Goal: Task Accomplishment & Management: Complete application form

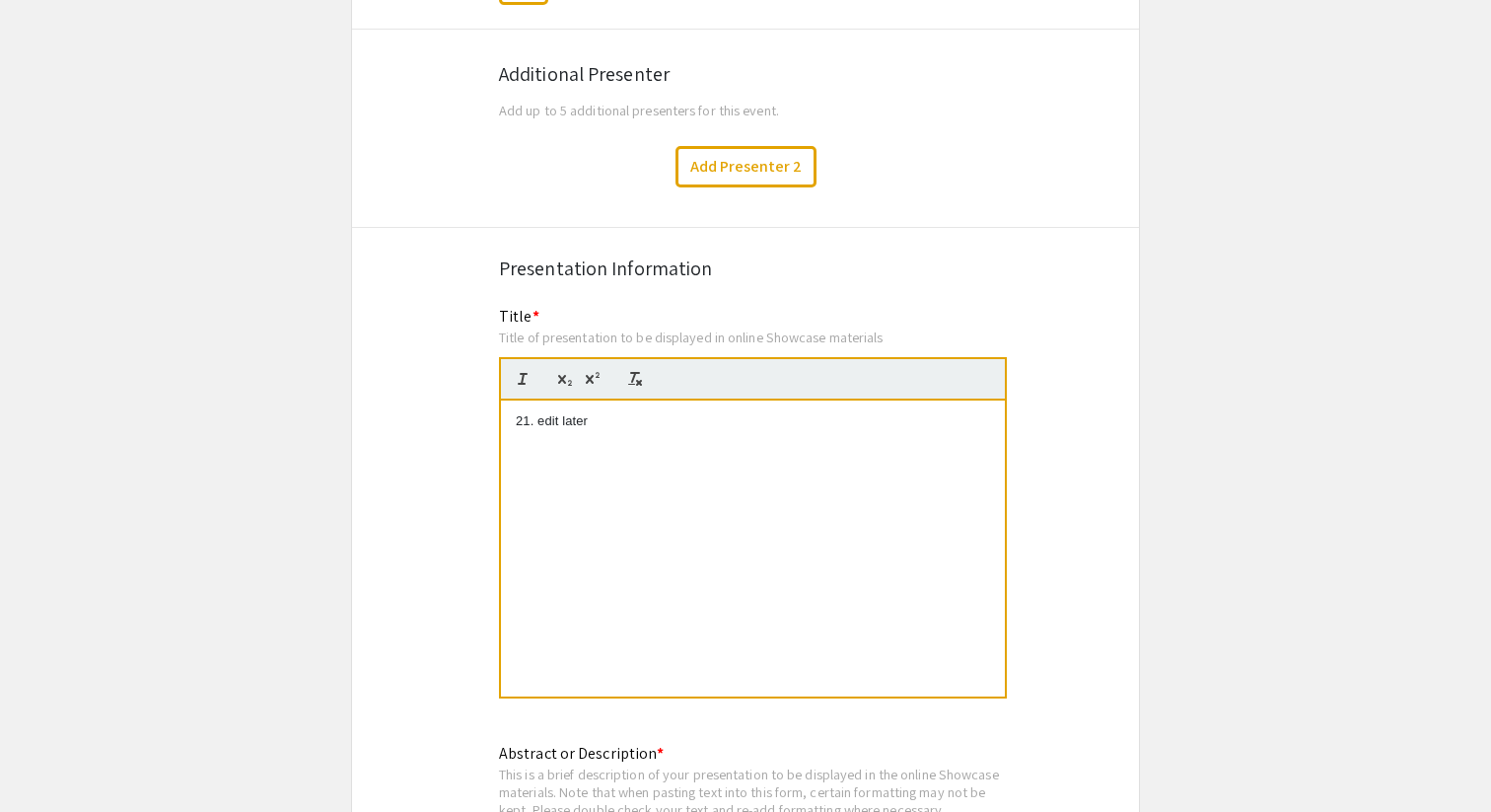
scroll to position [1432, 0]
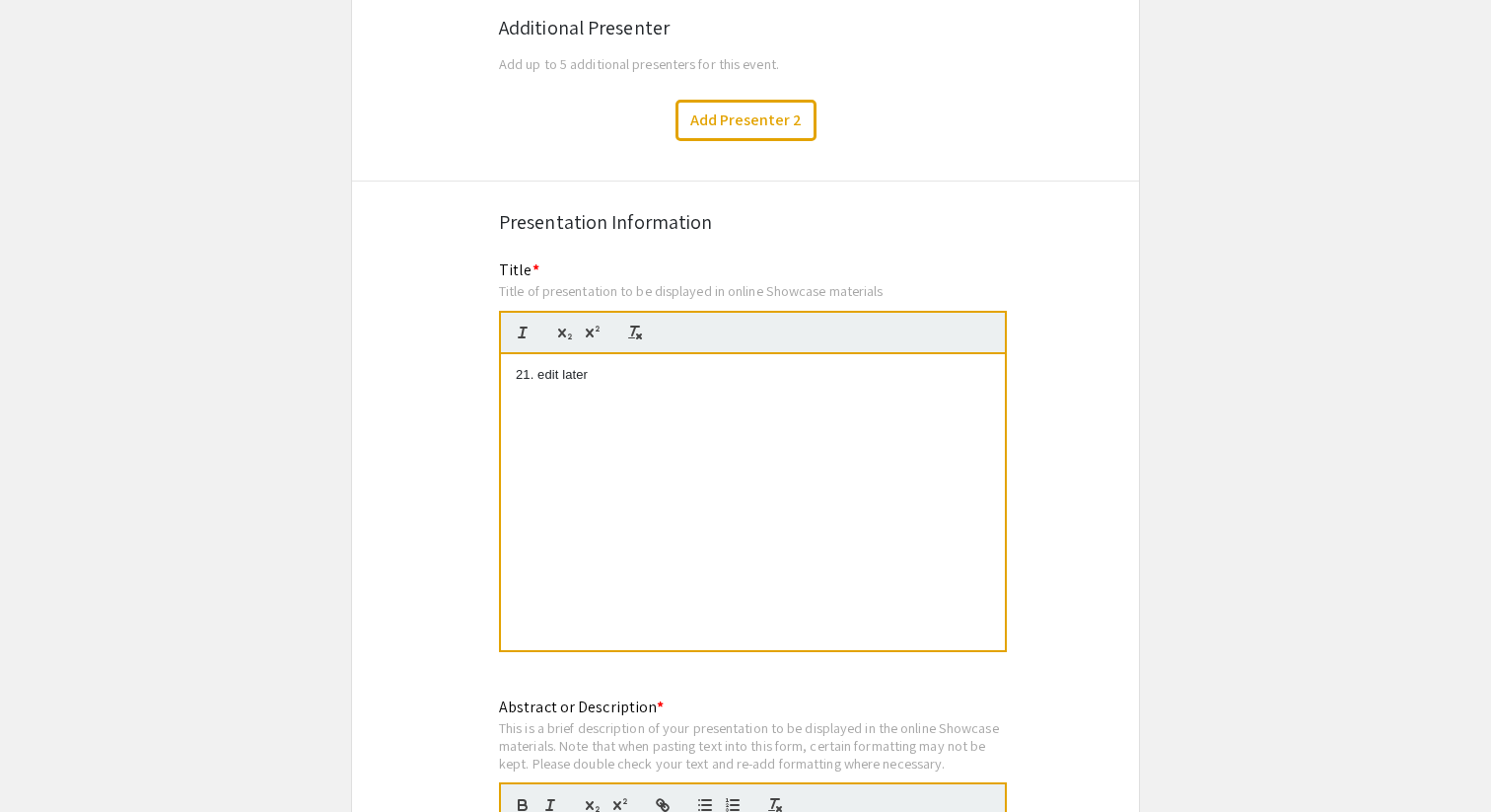
click at [631, 365] on p "21. edit later" at bounding box center [753, 374] width 474 height 18
click at [686, 365] on p at bounding box center [753, 374] width 474 height 18
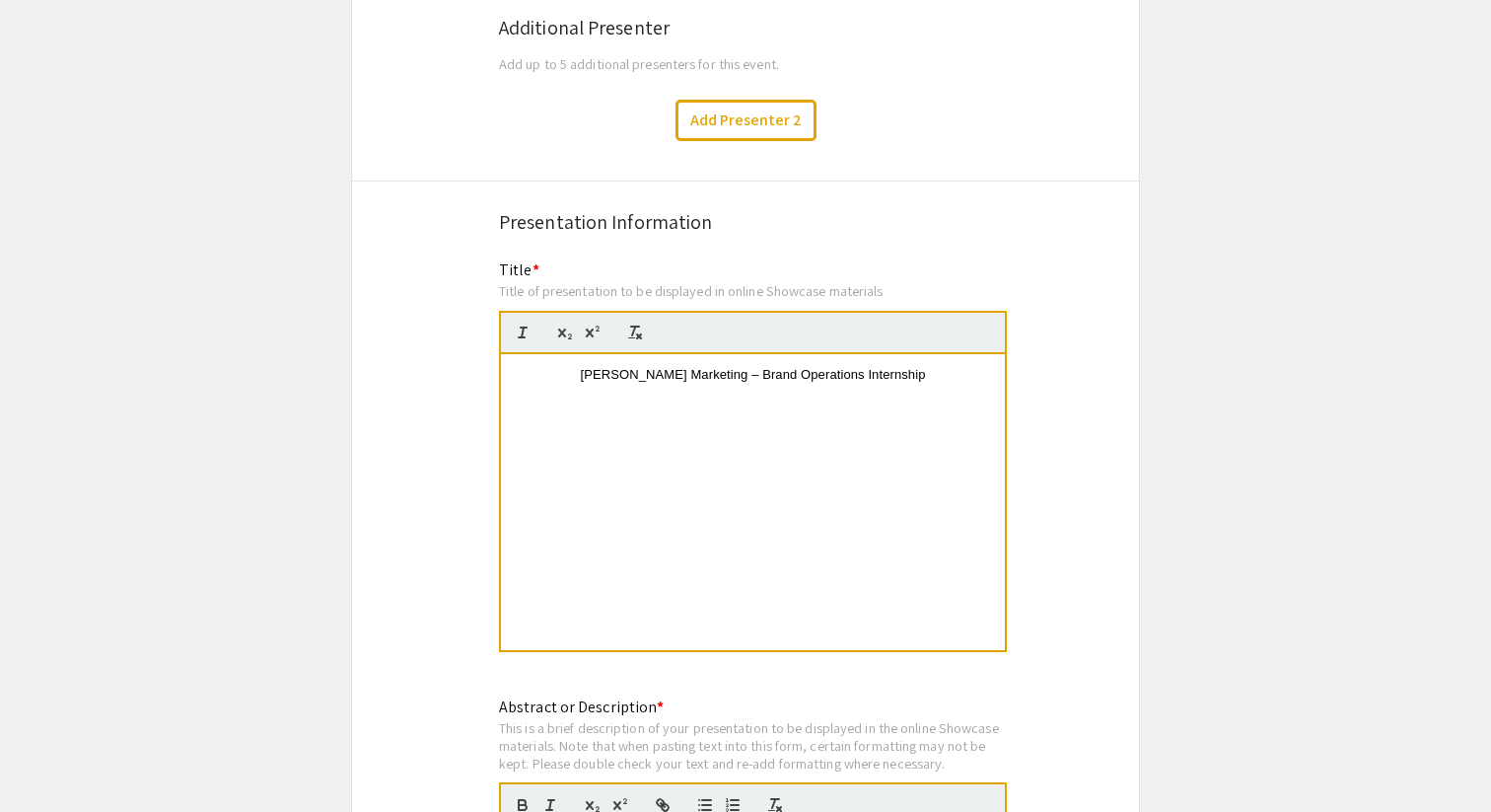
click at [596, 366] on span "[PERSON_NAME] Marketing – Brand Operations Internship" at bounding box center [753, 373] width 345 height 15
click at [605, 366] on span "[PERSON_NAME] Marketing – Brand Operations Internship" at bounding box center [753, 373] width 345 height 15
click at [874, 382] on div "[PERSON_NAME] Marketing – Brand Operations Internship" at bounding box center [753, 501] width 504 height 295
click at [838, 415] on div "[PERSON_NAME] Marketing – Brand Operations Internship [PERSON_NAME], Spring 202…" at bounding box center [753, 501] width 504 height 295
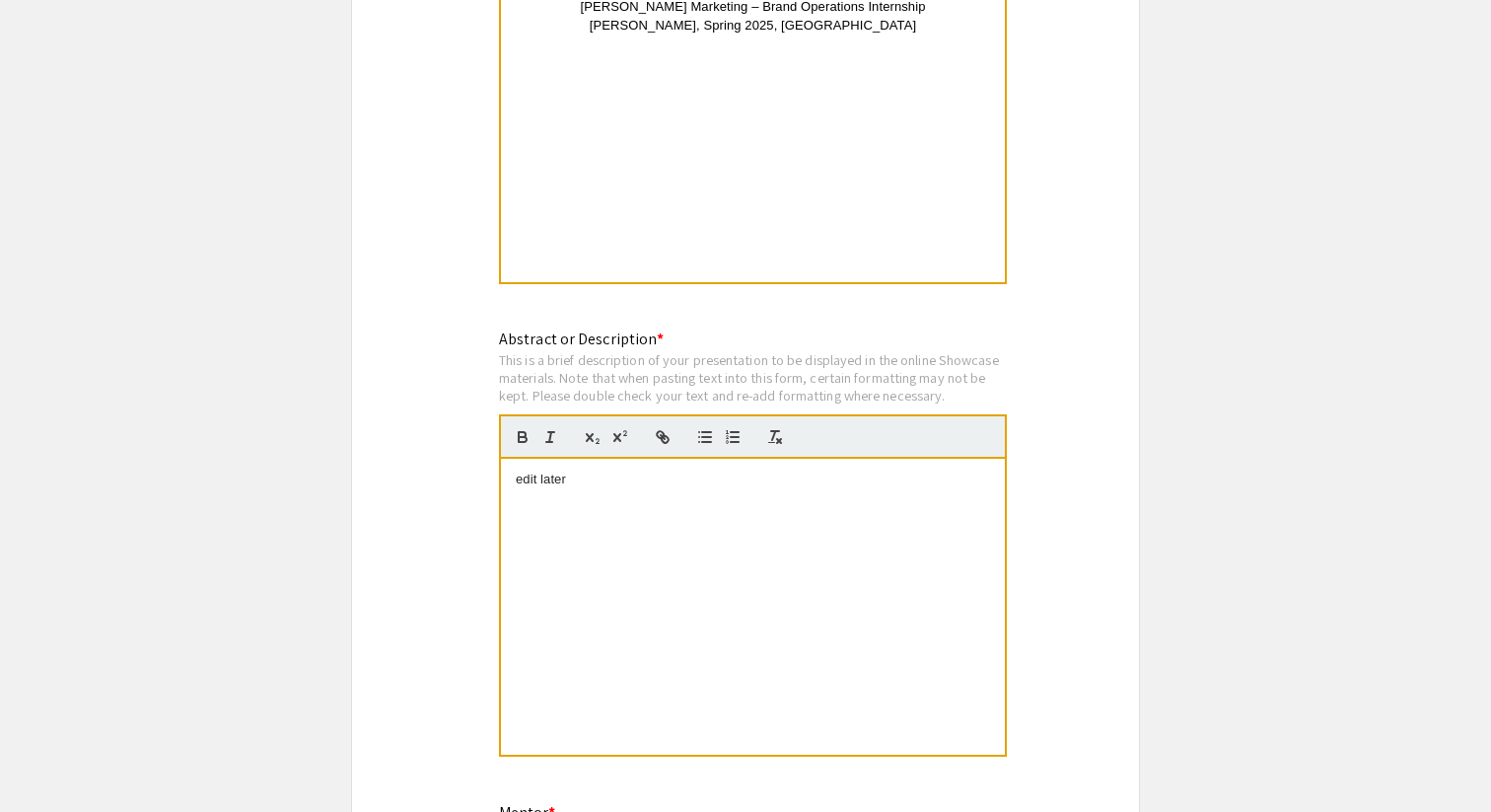
scroll to position [1828, 0]
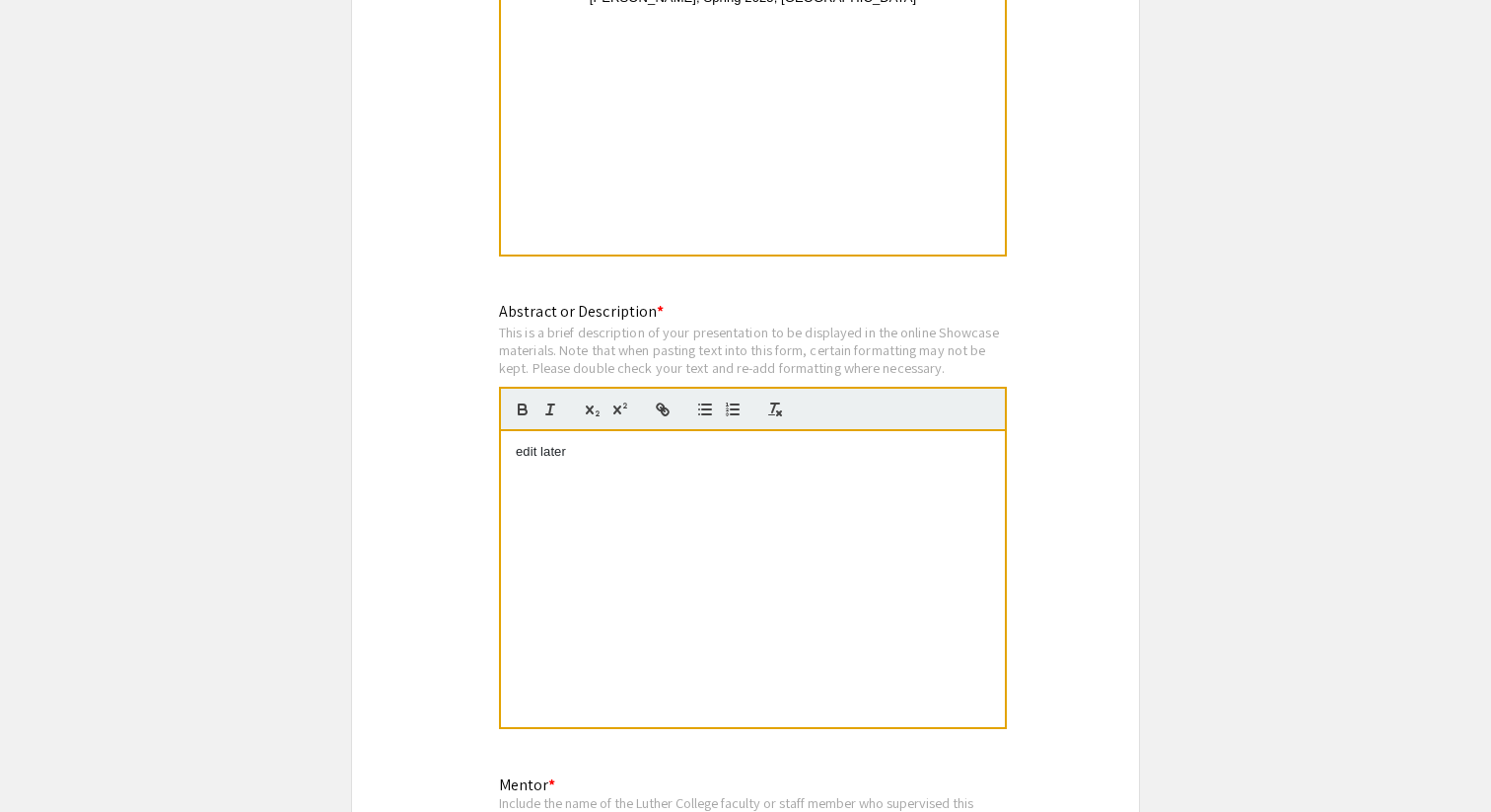
click at [627, 460] on div "edit later" at bounding box center [753, 578] width 504 height 295
drag, startPoint x: 626, startPoint y: 436, endPoint x: 478, endPoint y: 436, distance: 148.0
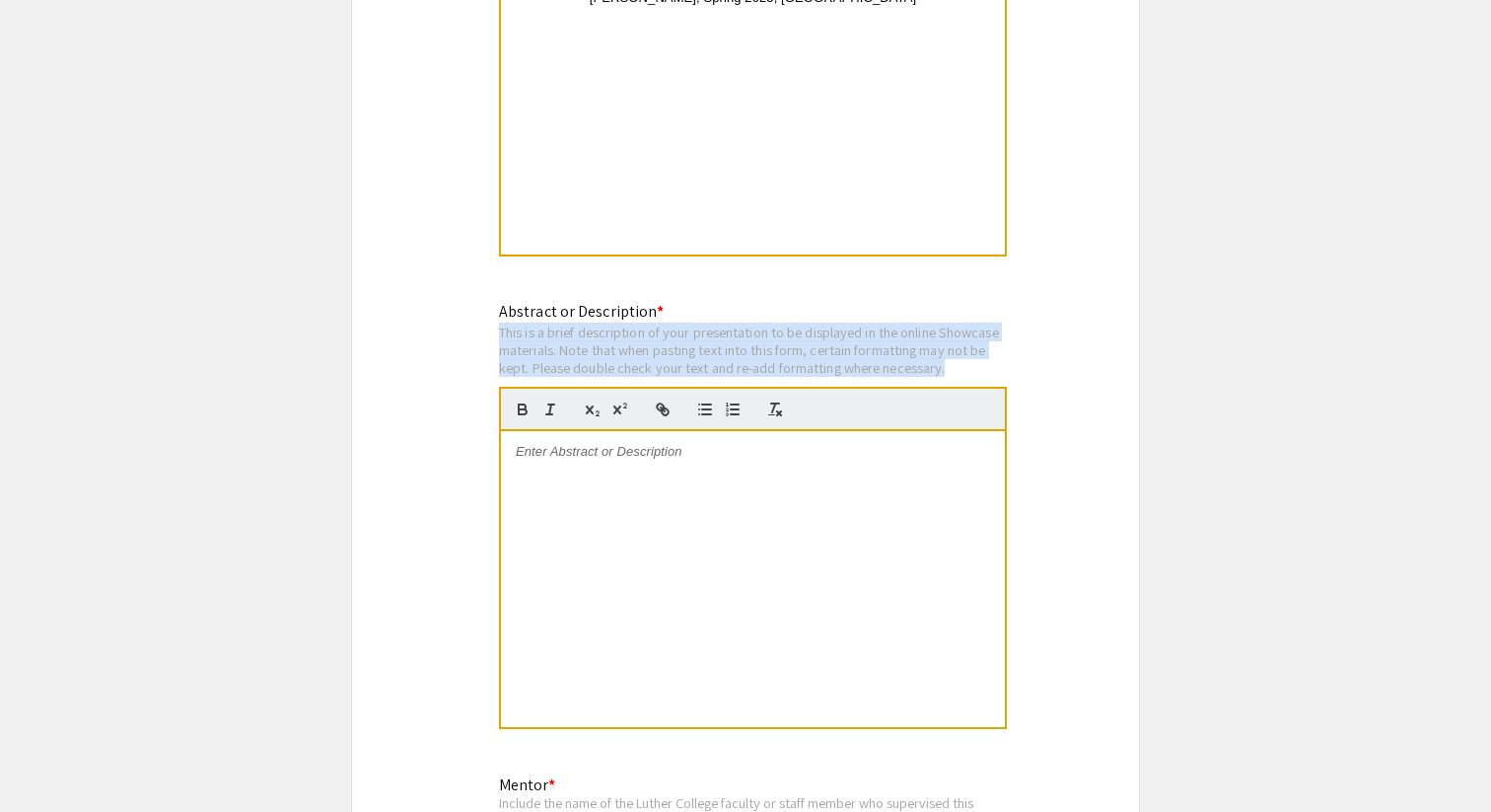
drag, startPoint x: 958, startPoint y: 349, endPoint x: 495, endPoint y: 313, distance: 464.4
click at [495, 313] on div "Abstract or Description * This is a brief description of your presentation to b…" at bounding box center [745, 527] width 523 height 455
copy div "This is a brief description of your presentation to be displayed in the online …"
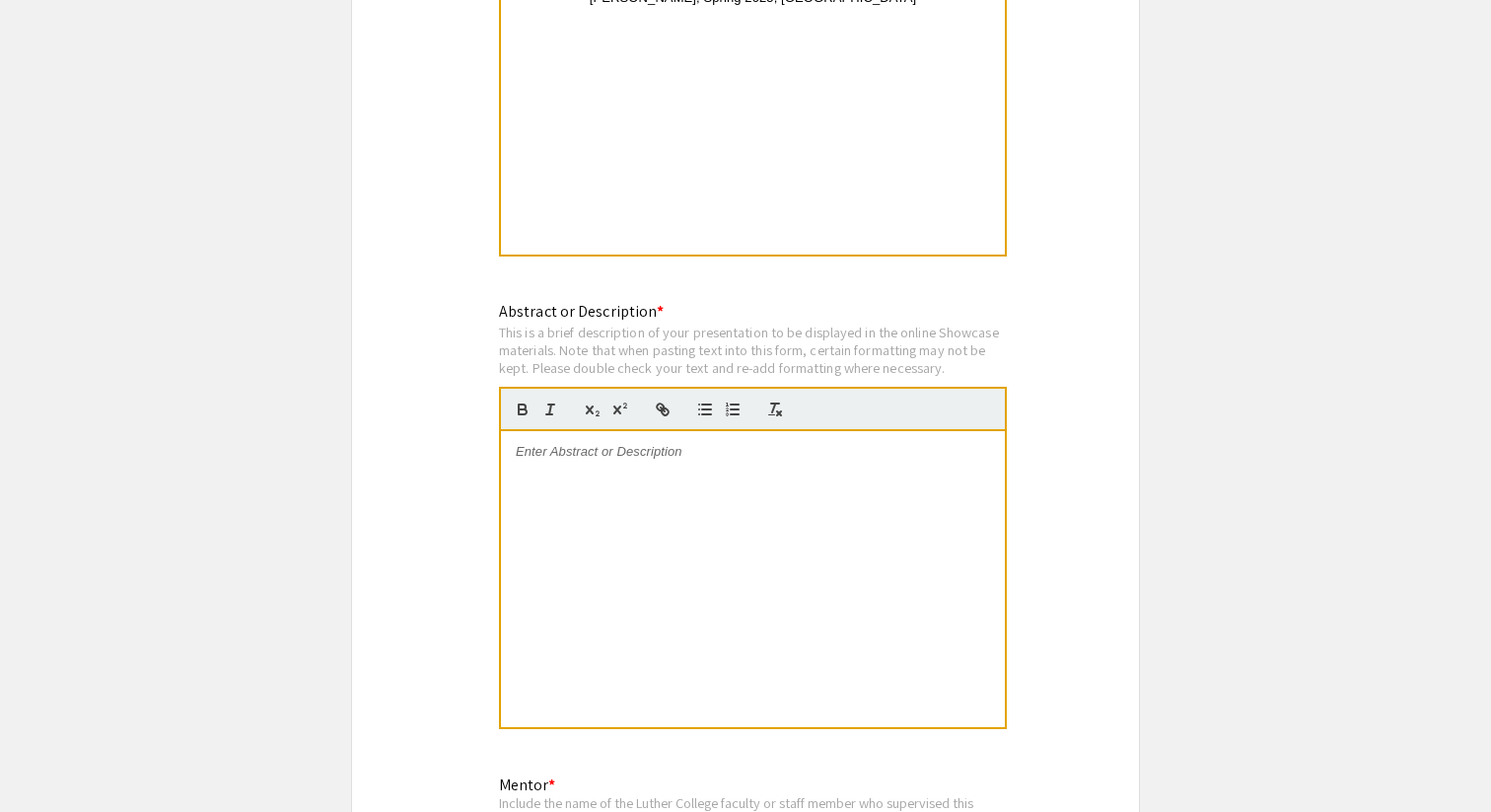
click at [642, 448] on div at bounding box center [753, 578] width 504 height 295
paste div
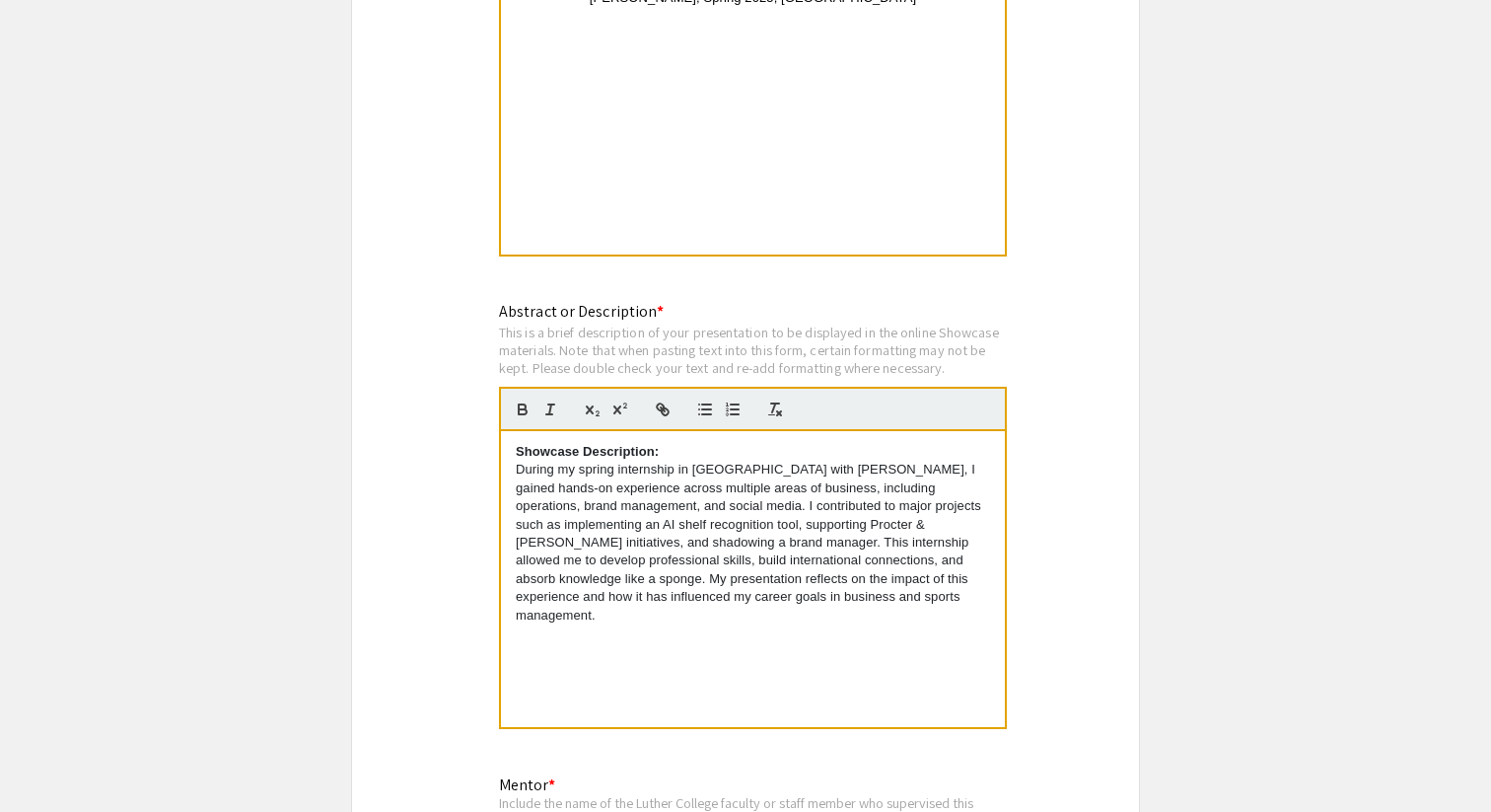
click at [518, 460] on p "During my spring internship in [GEOGRAPHIC_DATA] with [PERSON_NAME], I gained h…" at bounding box center [753, 542] width 474 height 164
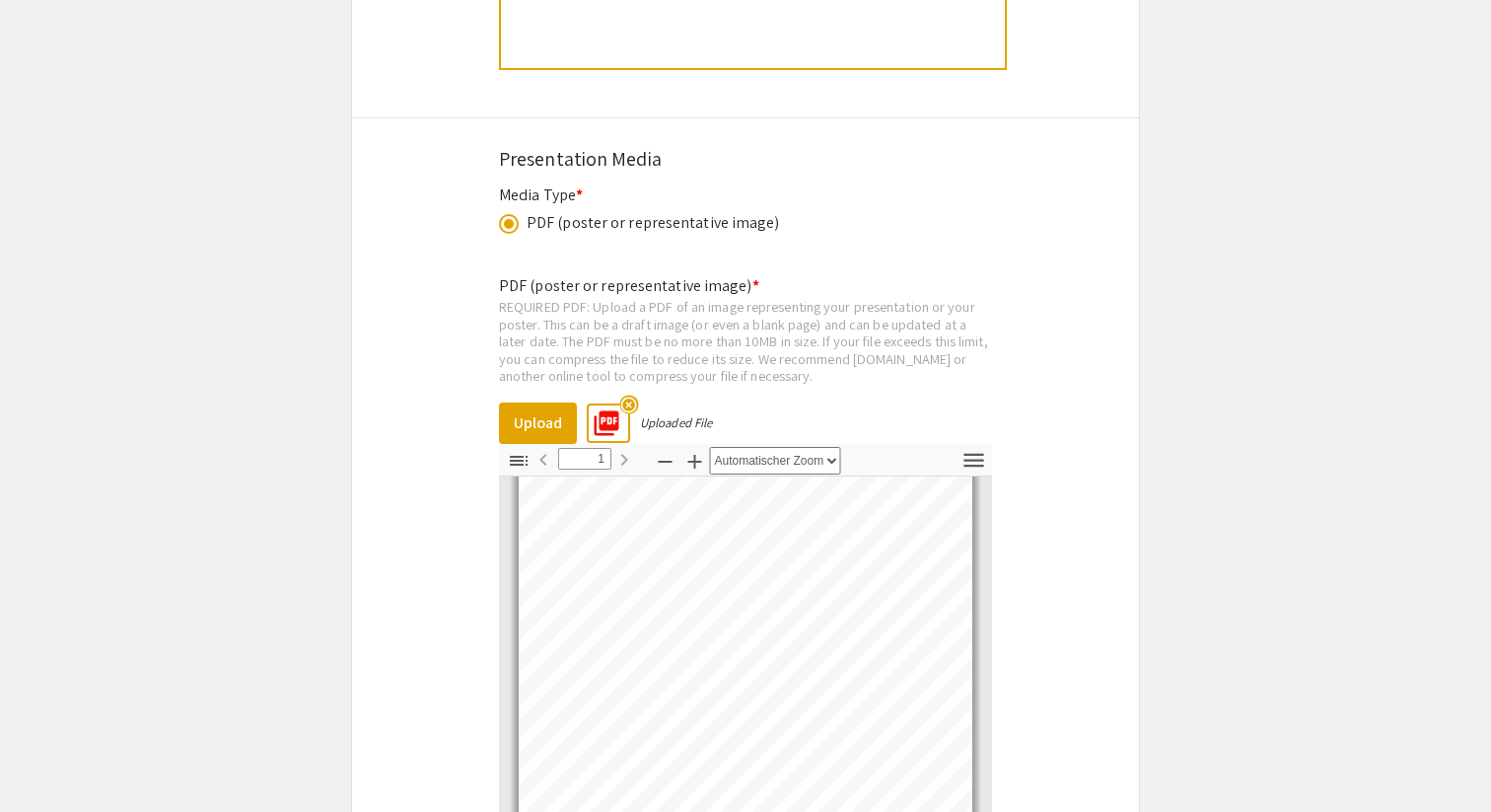
scroll to position [4412, 0]
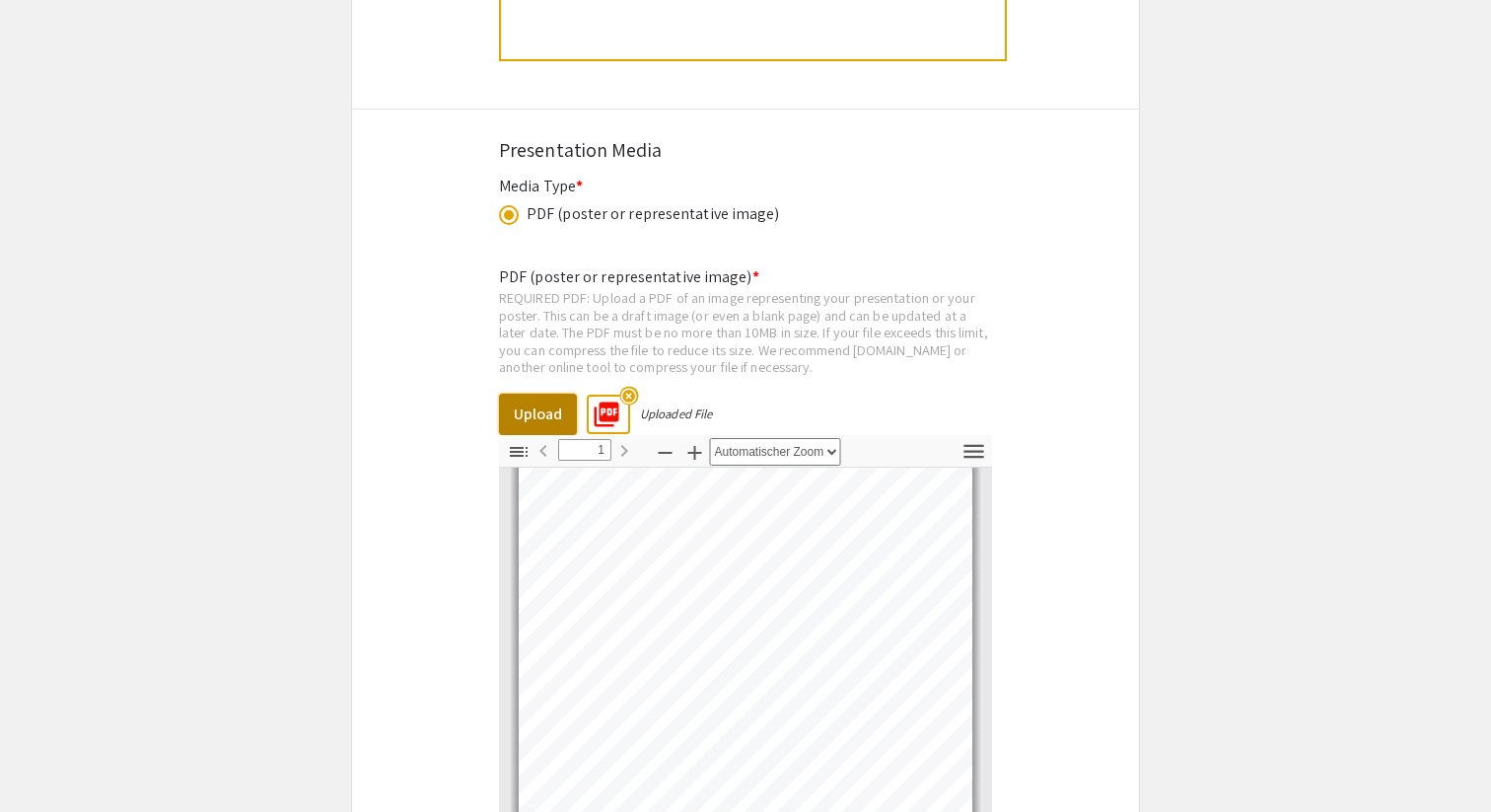
click at [535, 393] on button "Upload" at bounding box center [538, 414] width 78 height 41
click at [630, 385] on mat-icon "highlight_off" at bounding box center [628, 394] width 19 height 19
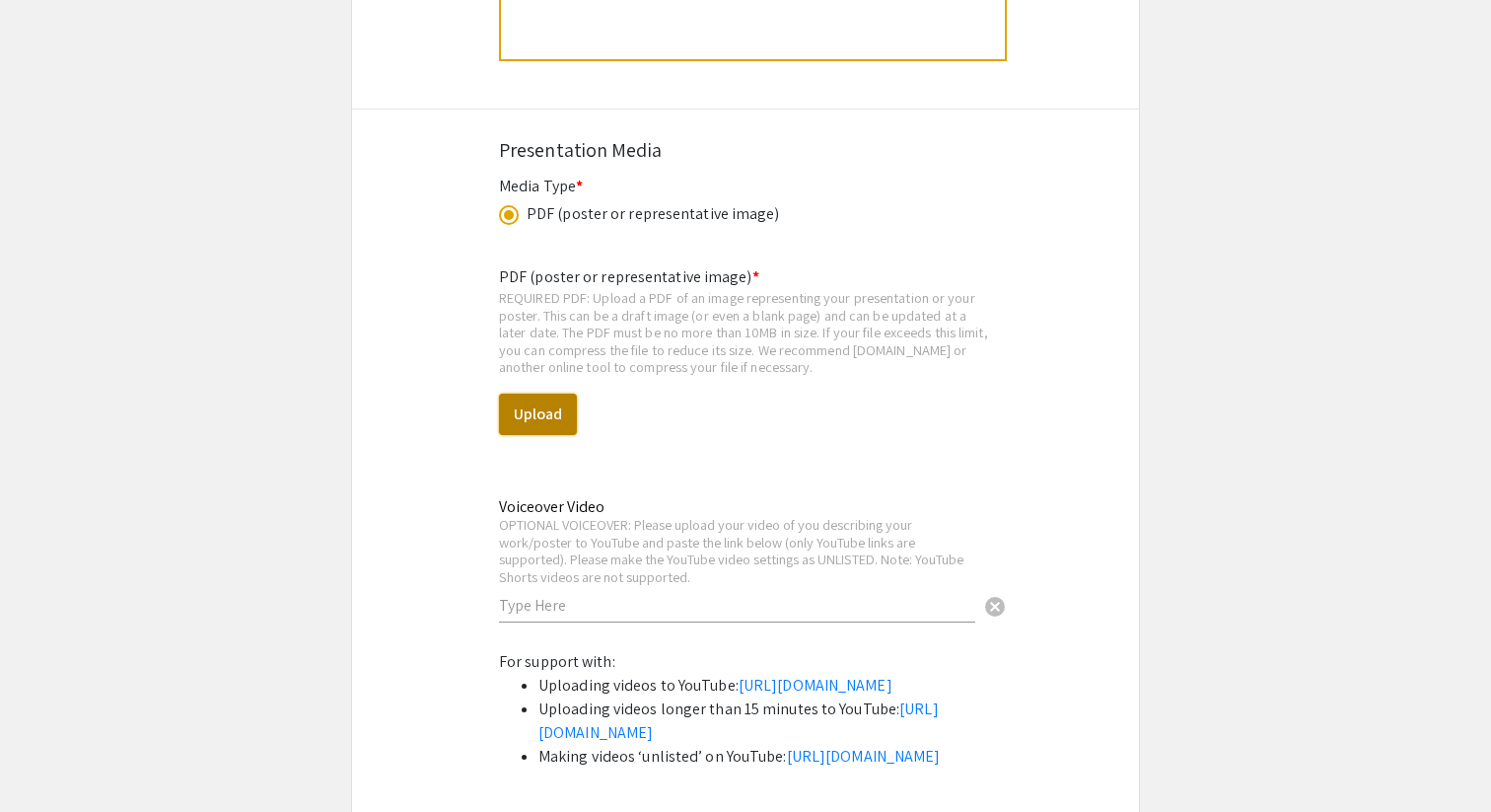
click at [546, 405] on button "Upload" at bounding box center [538, 414] width 78 height 41
click at [535, 408] on button "Upload" at bounding box center [538, 414] width 78 height 41
click at [556, 393] on button "Upload" at bounding box center [538, 414] width 78 height 41
select select "custom"
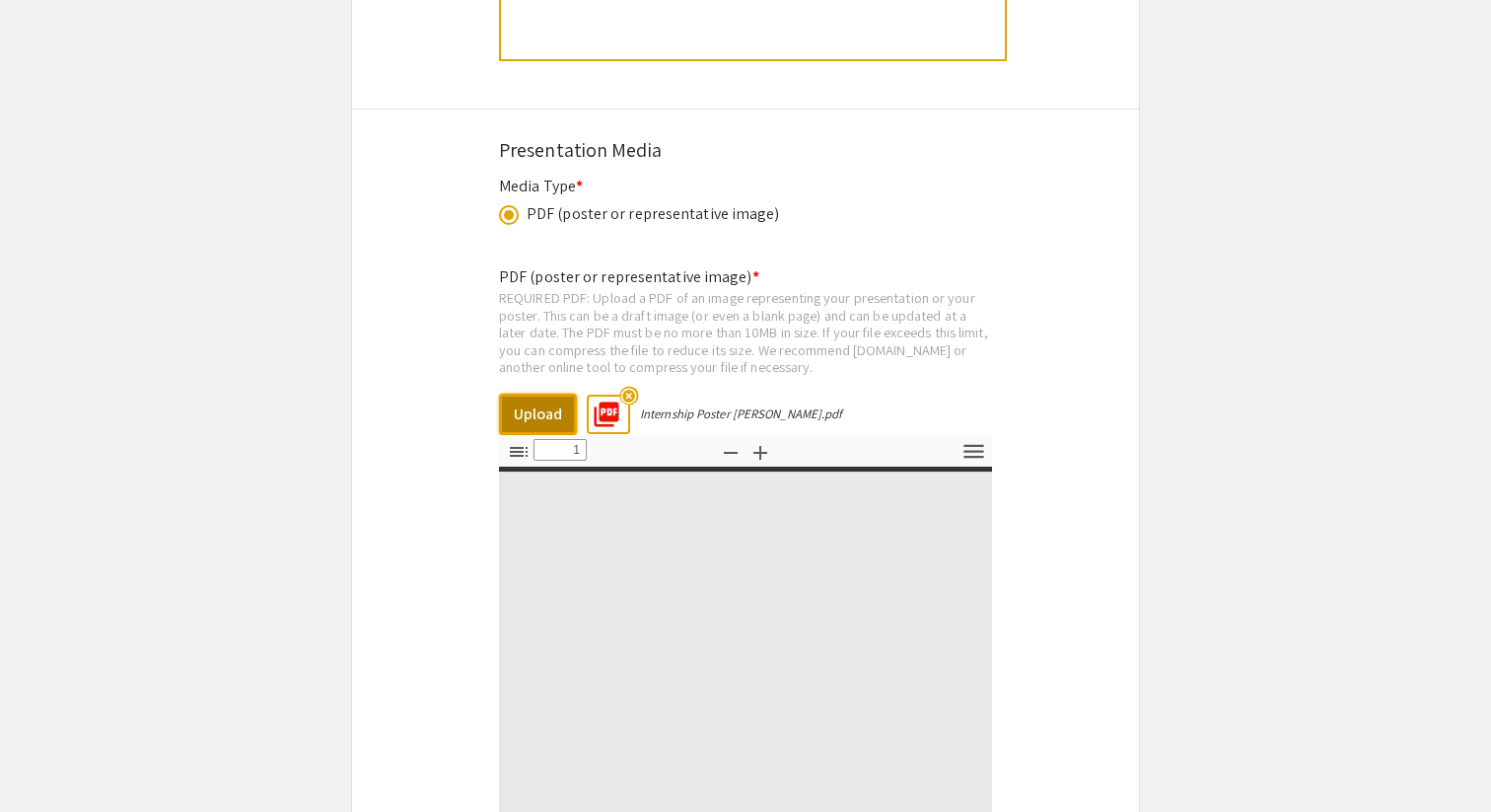
type input "0"
select select "custom"
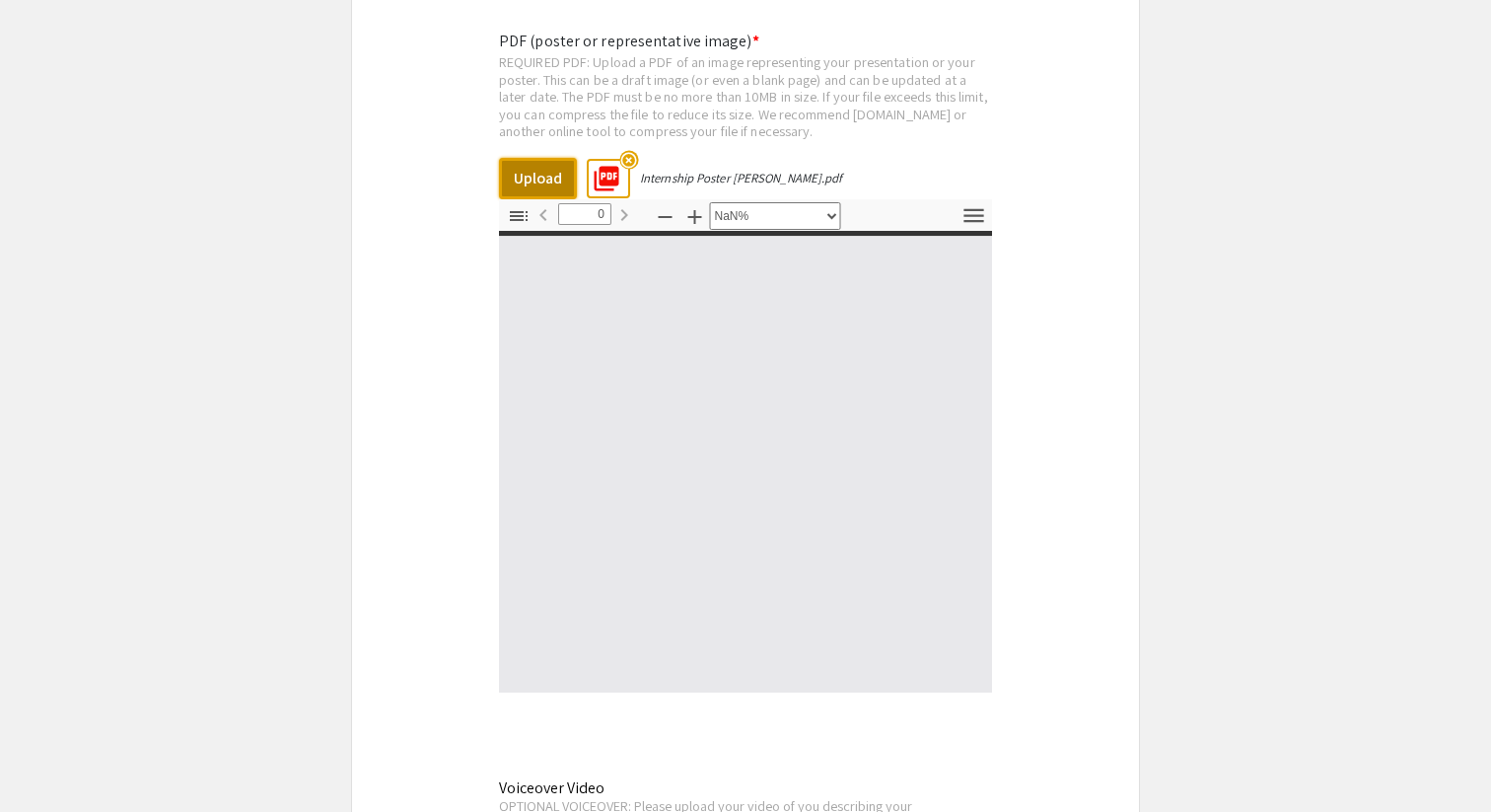
scroll to position [4671, 0]
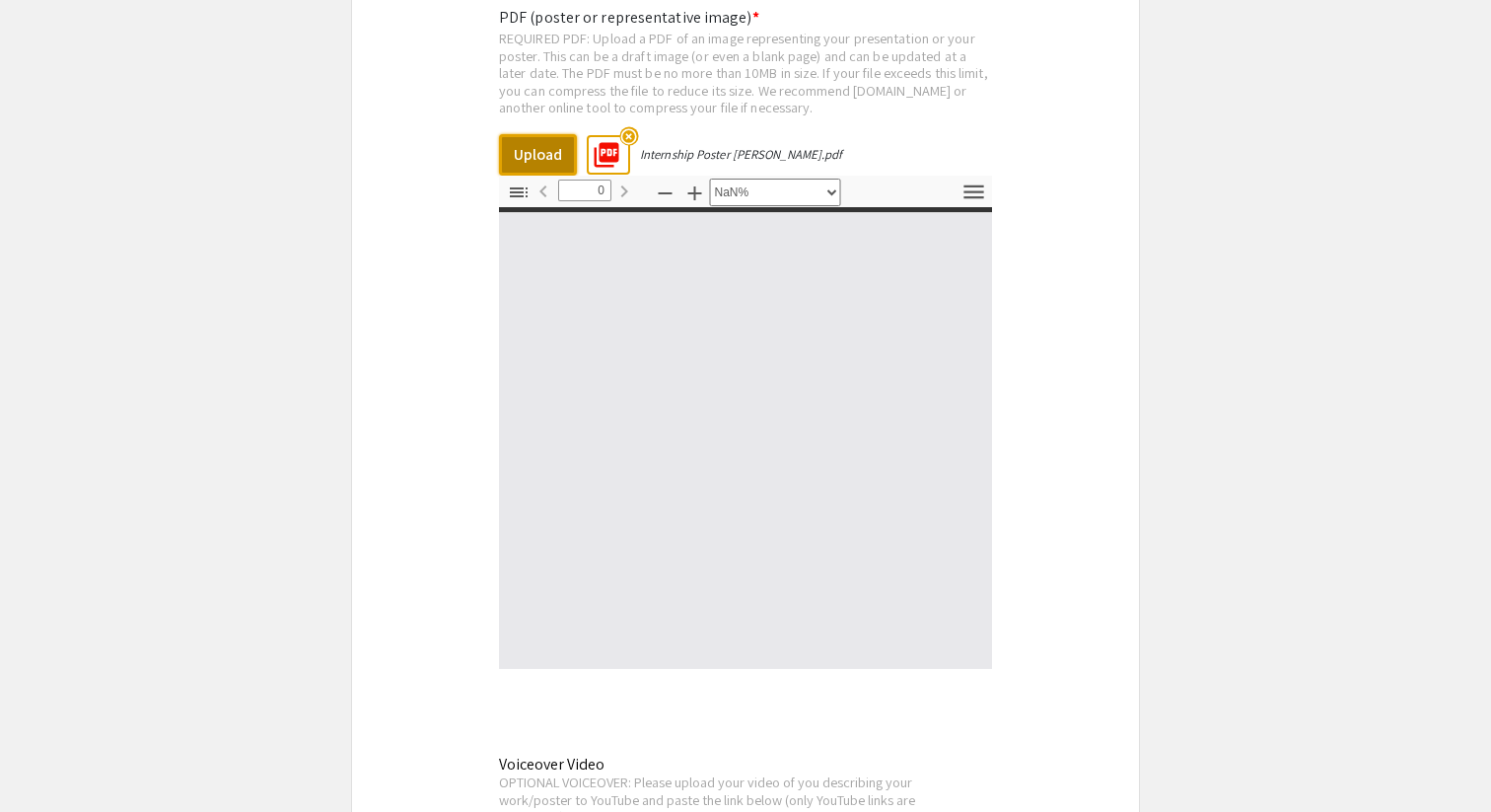
type input "1"
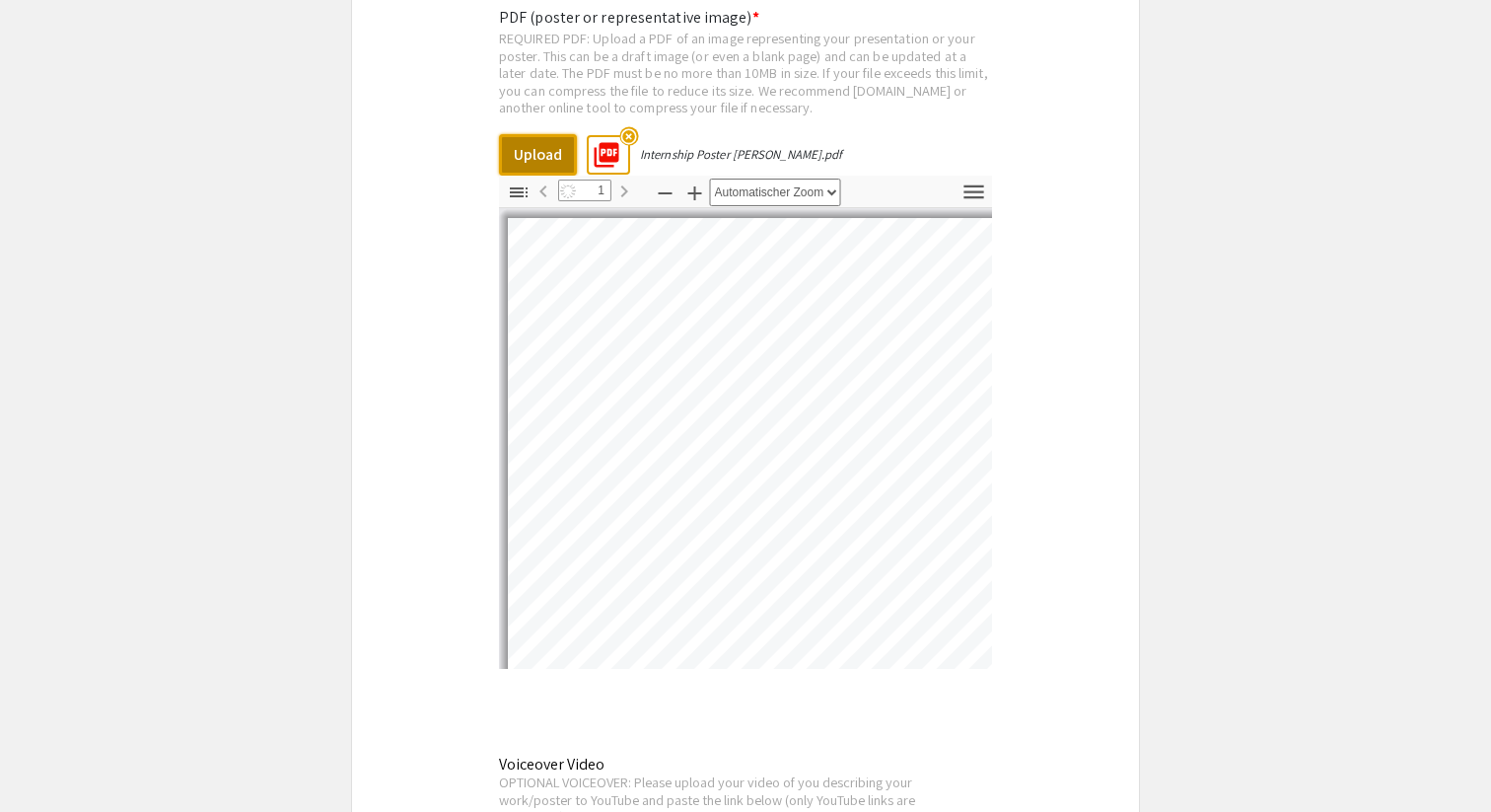
select select "auto"
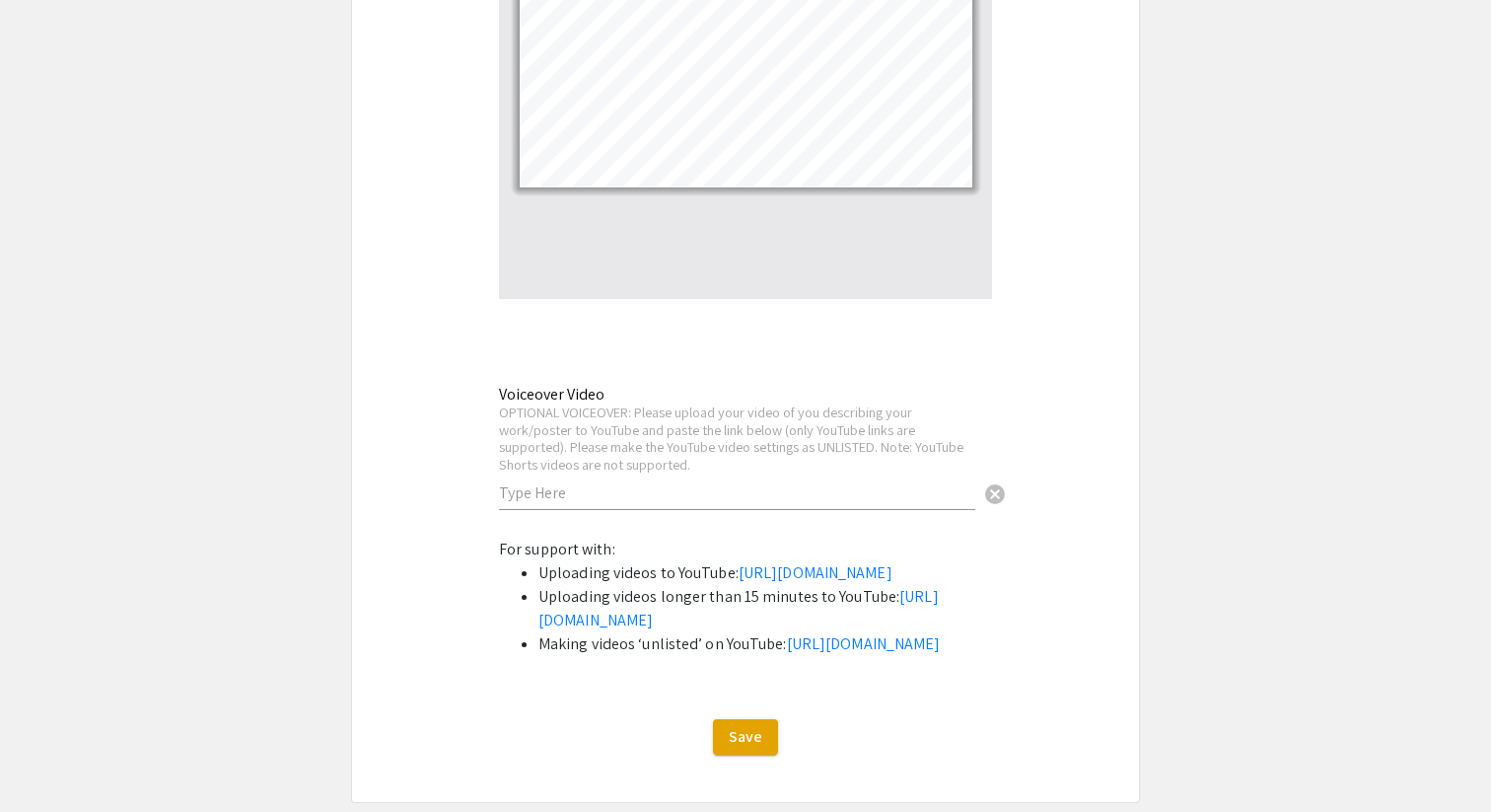
scroll to position [5085, 0]
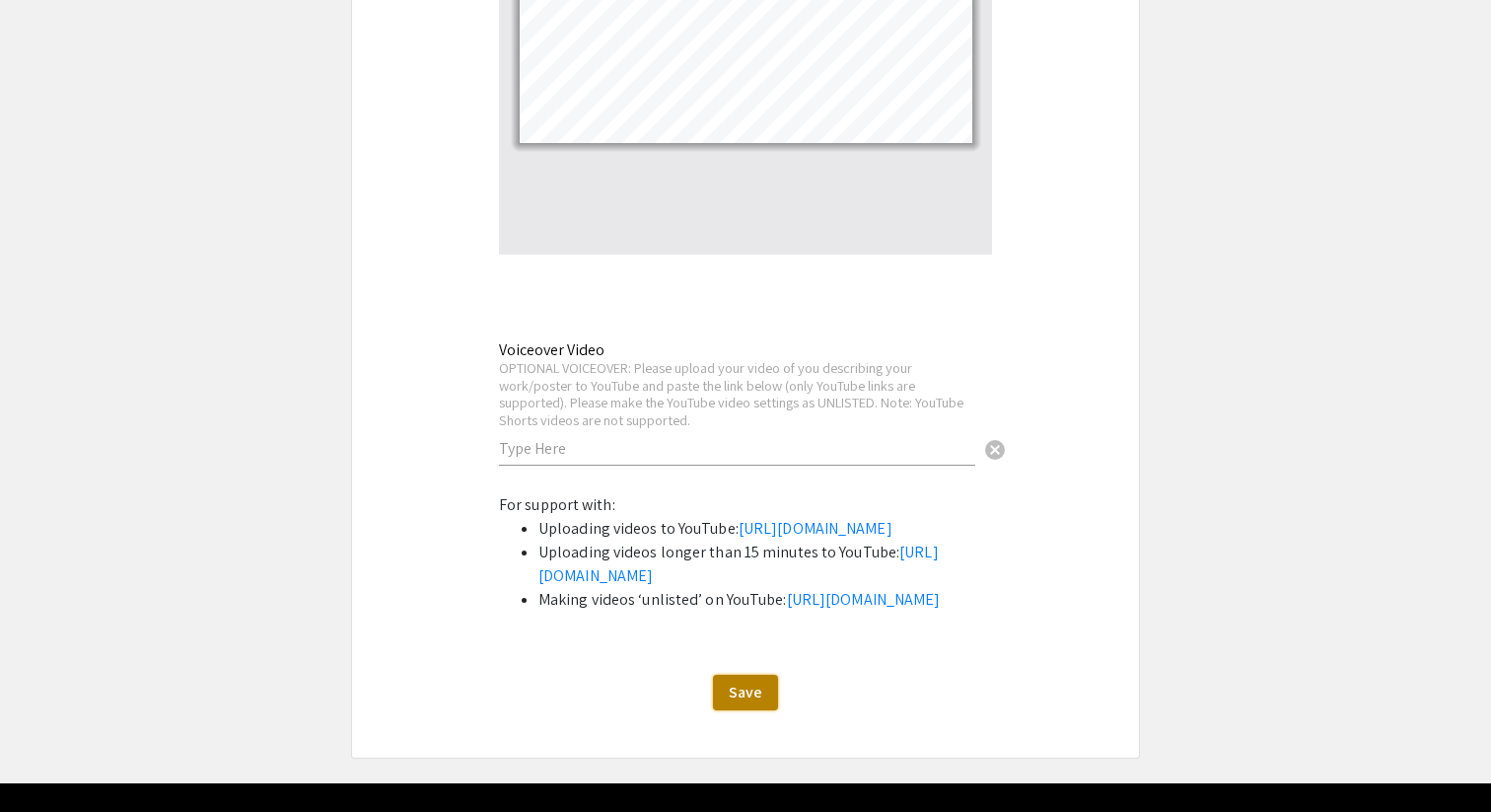
click at [743, 702] on span "Save" at bounding box center [746, 691] width 34 height 21
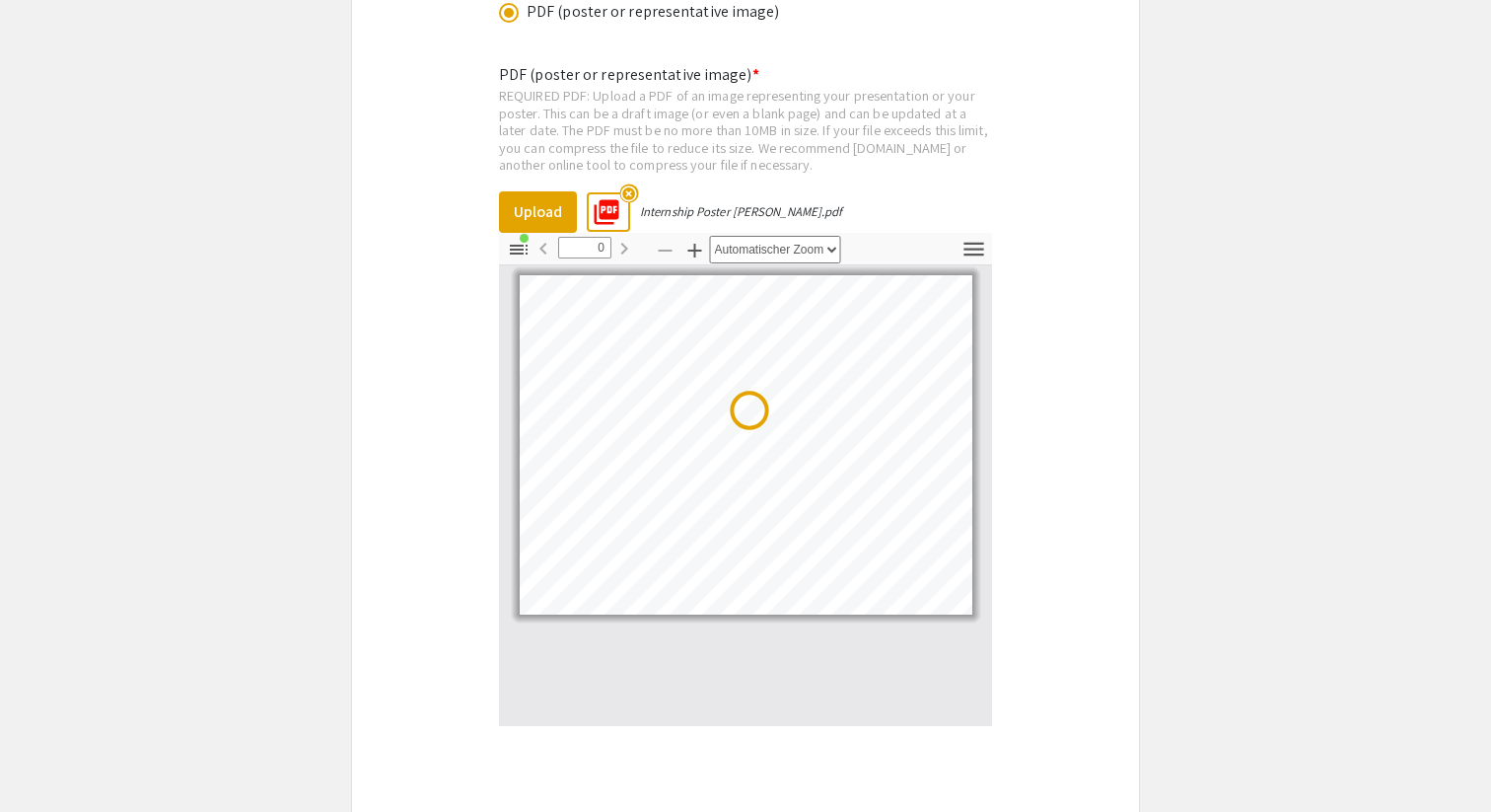
scroll to position [0, 0]
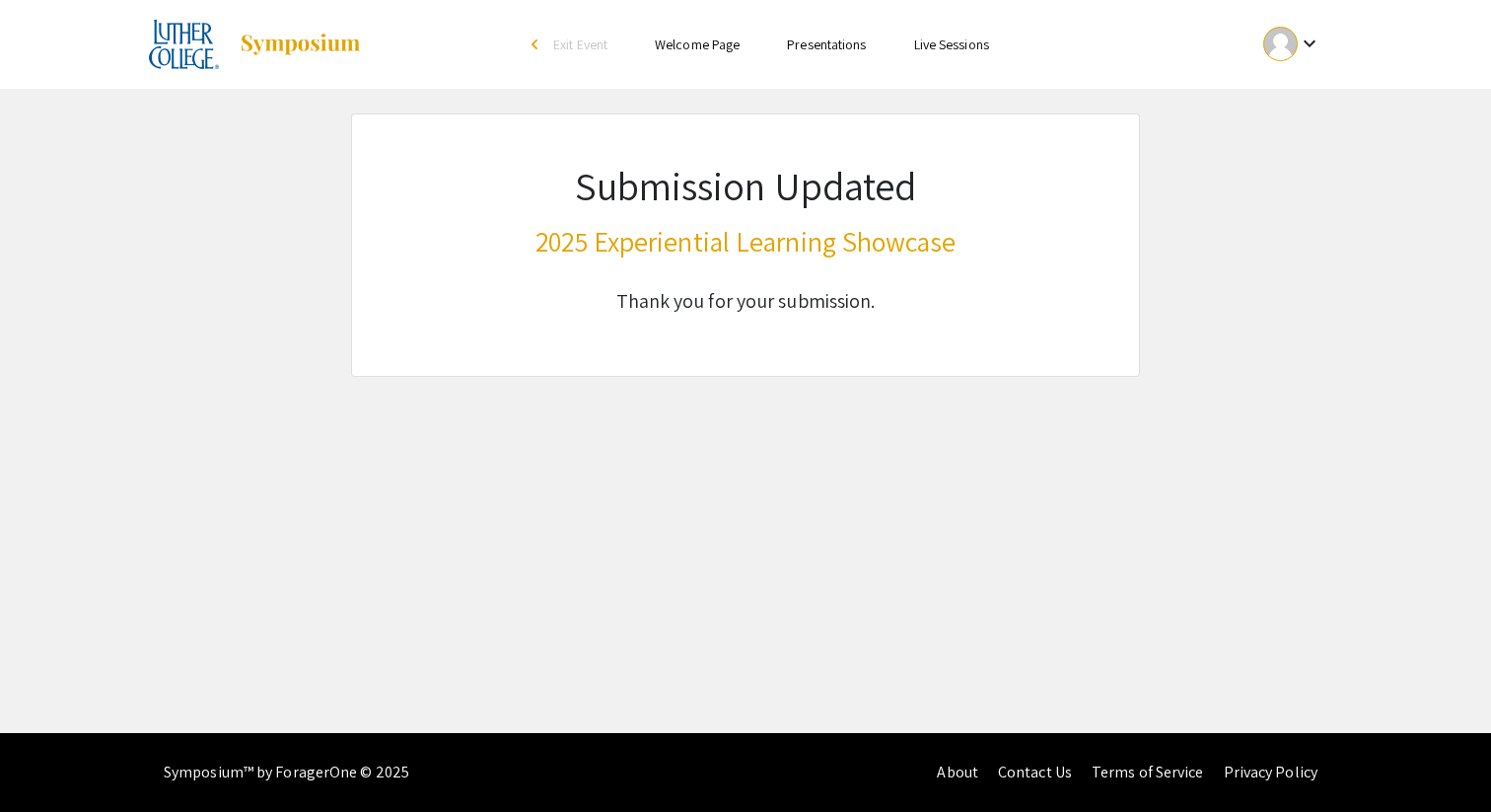
click at [848, 45] on link "Presentations" at bounding box center [827, 44] width 79 height 18
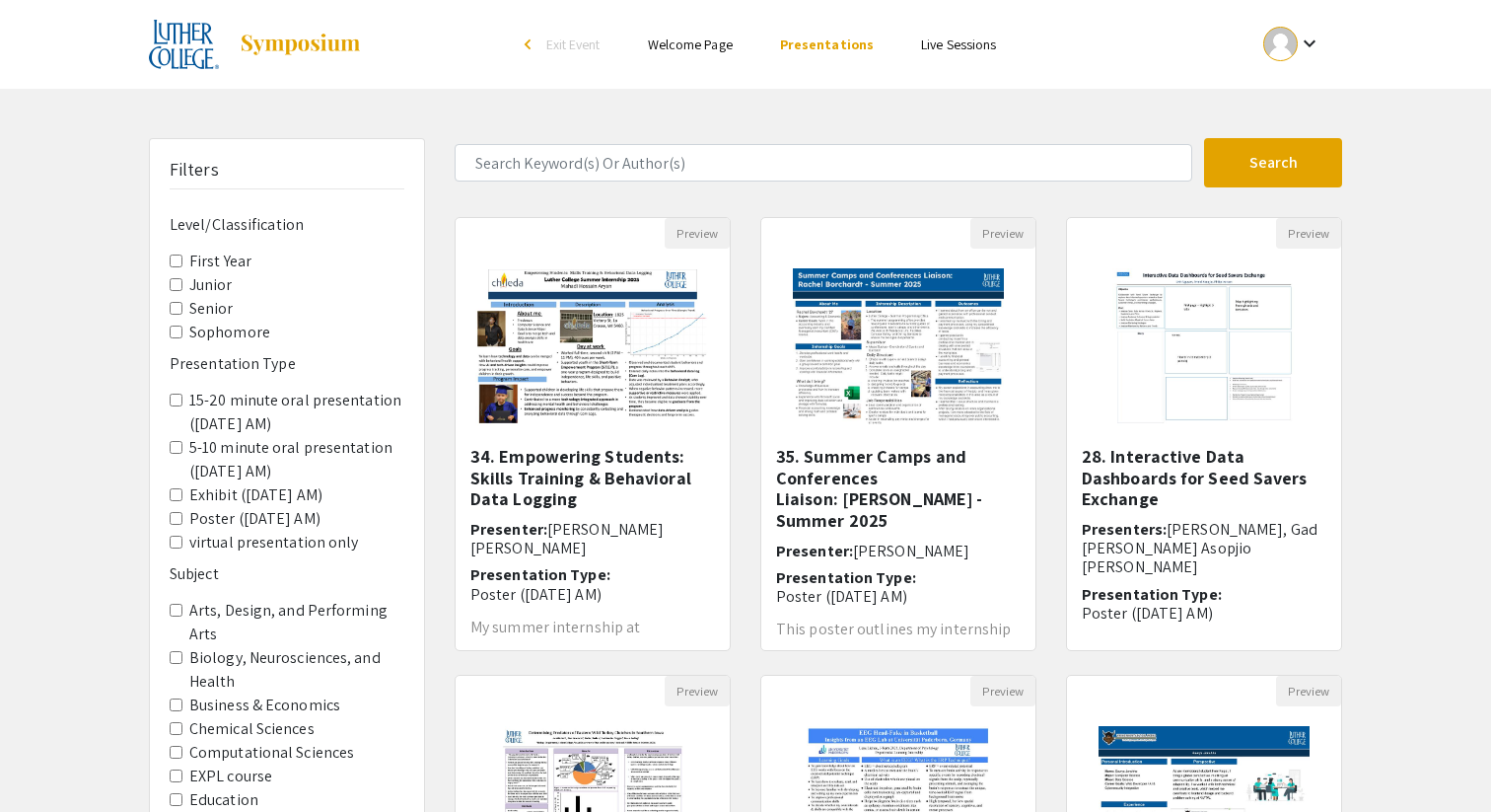
click at [1287, 36] on div at bounding box center [1281, 43] width 35 height 35
click at [1289, 140] on button "My Submissions" at bounding box center [1303, 145] width 122 height 47
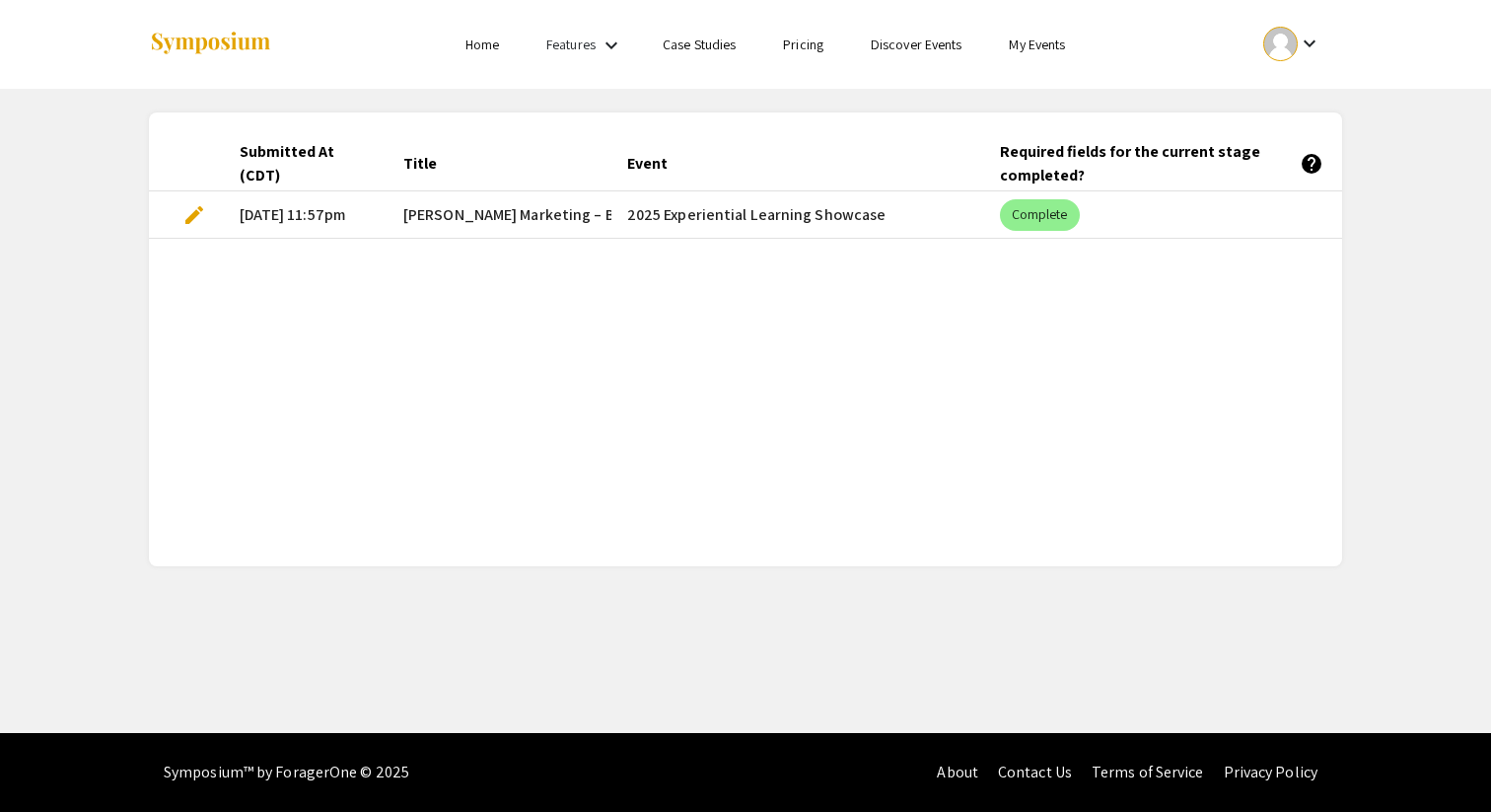
click at [191, 212] on span "edit" at bounding box center [195, 215] width 24 height 24
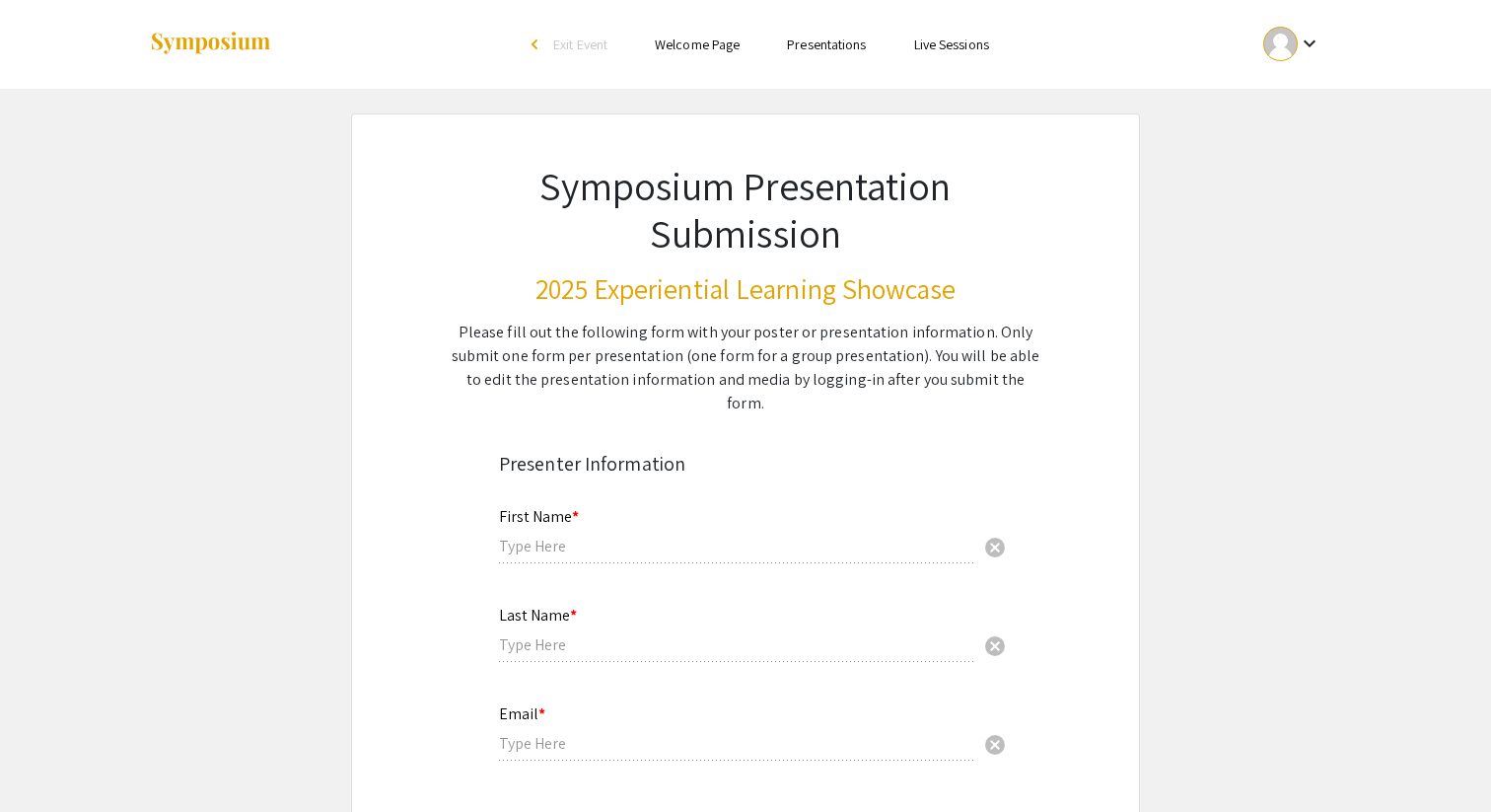
type input "[PERSON_NAME]"
type input "[EMAIL_ADDRESS][DOMAIN_NAME]"
radio input "true"
type input "Management"
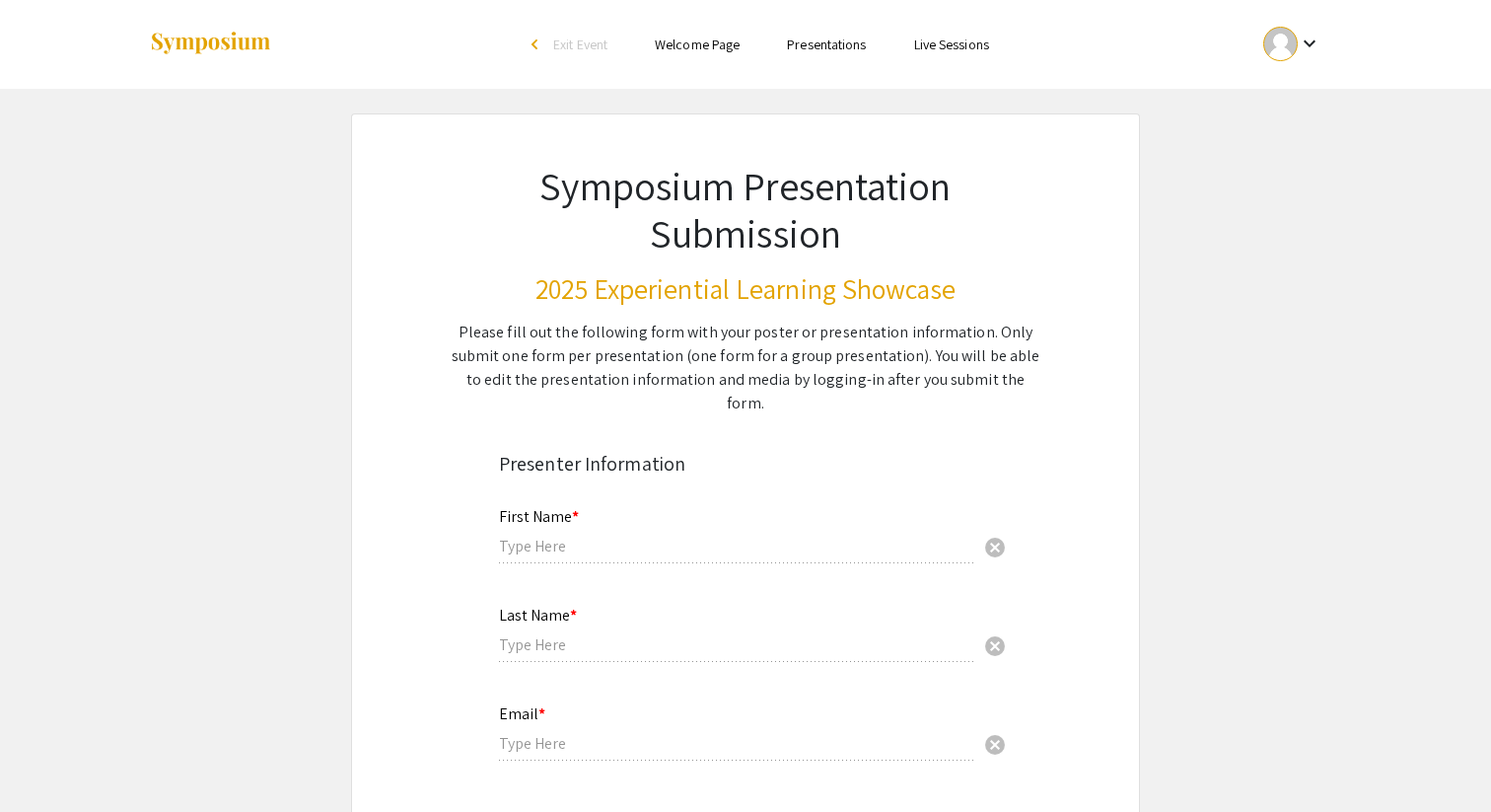
radio input "true"
type input "[PERSON_NAME], EXPL"
radio input "true"
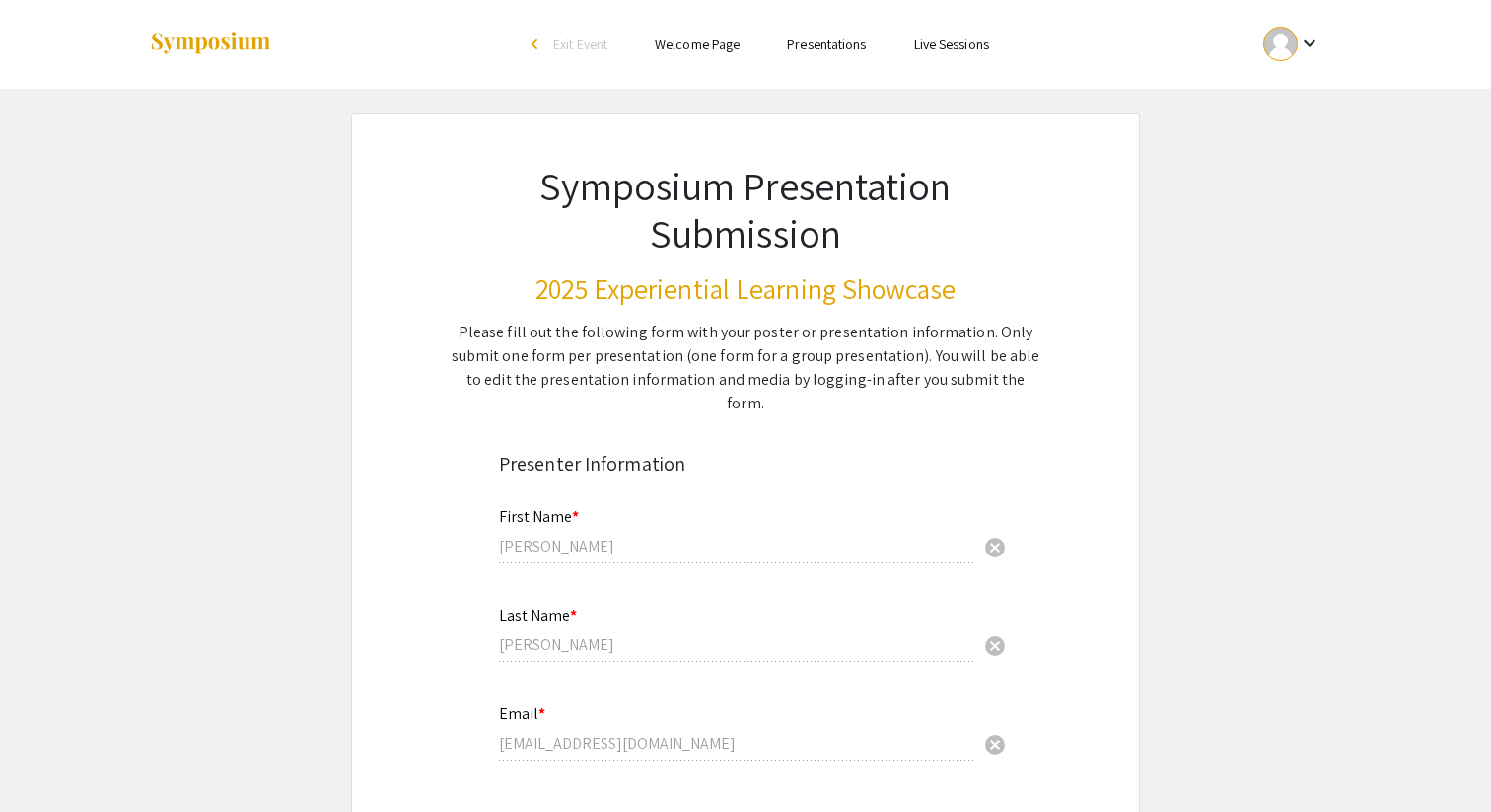
select select "custom"
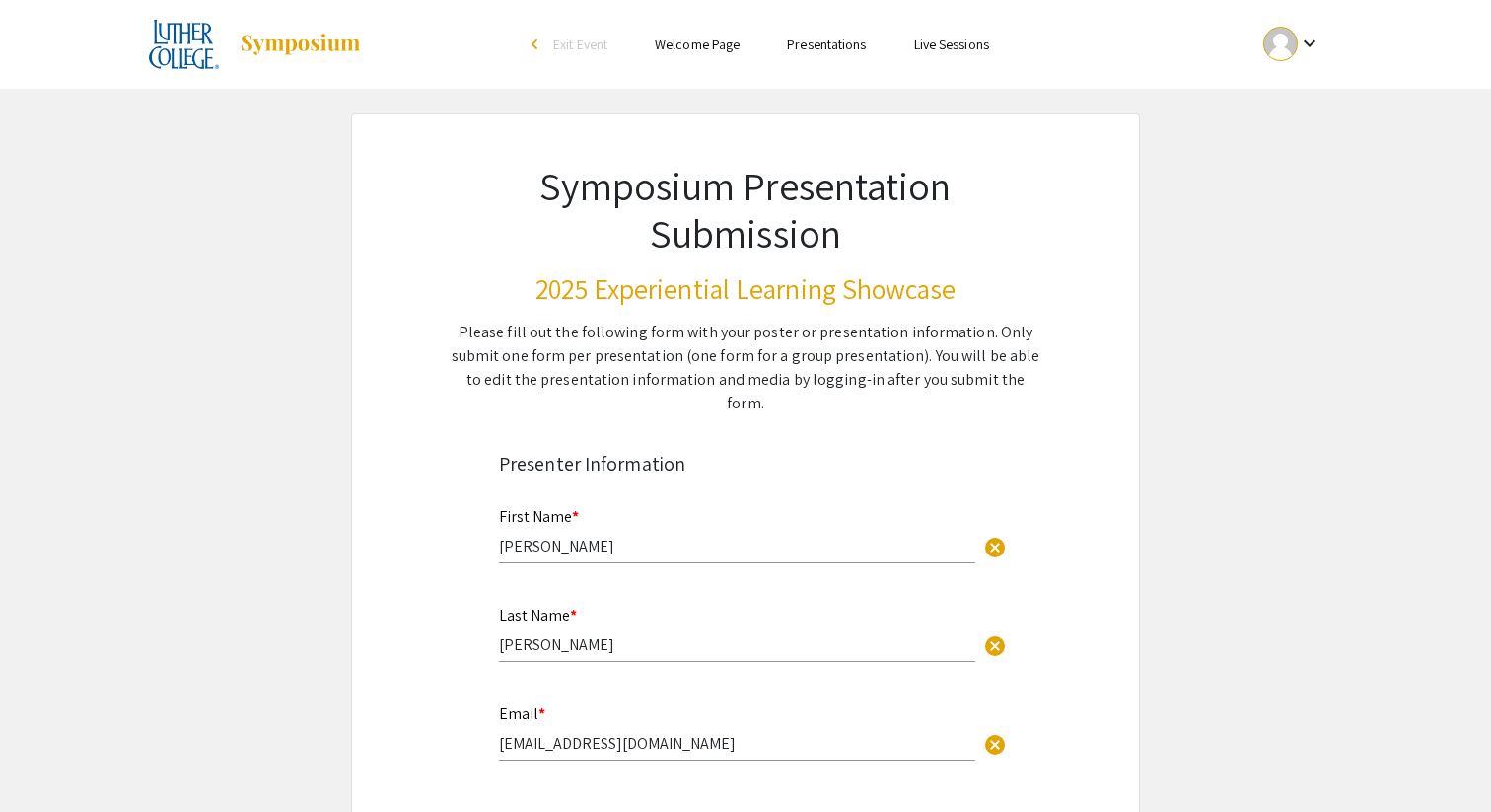
type input "0"
select select "custom"
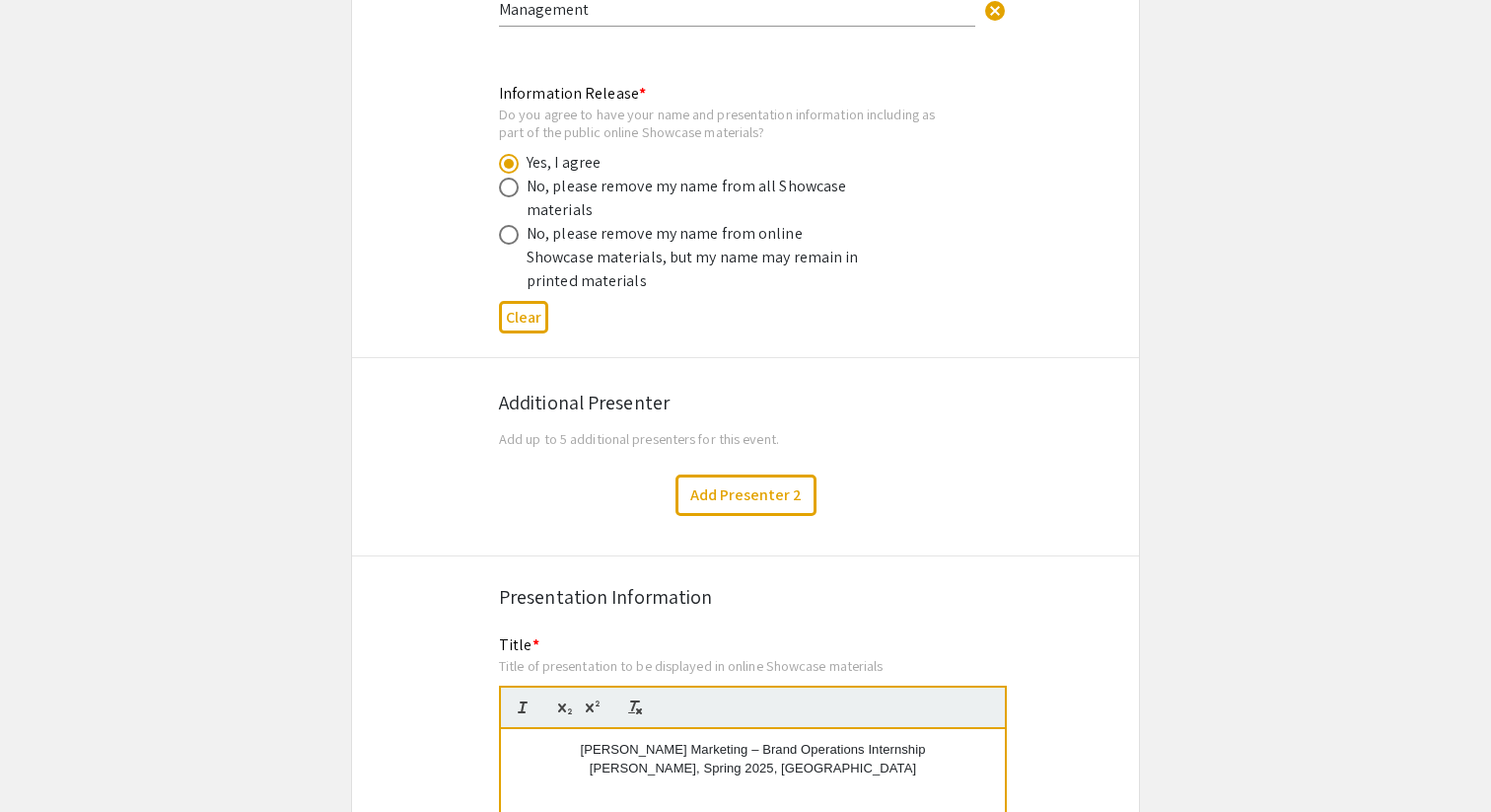
type input "1"
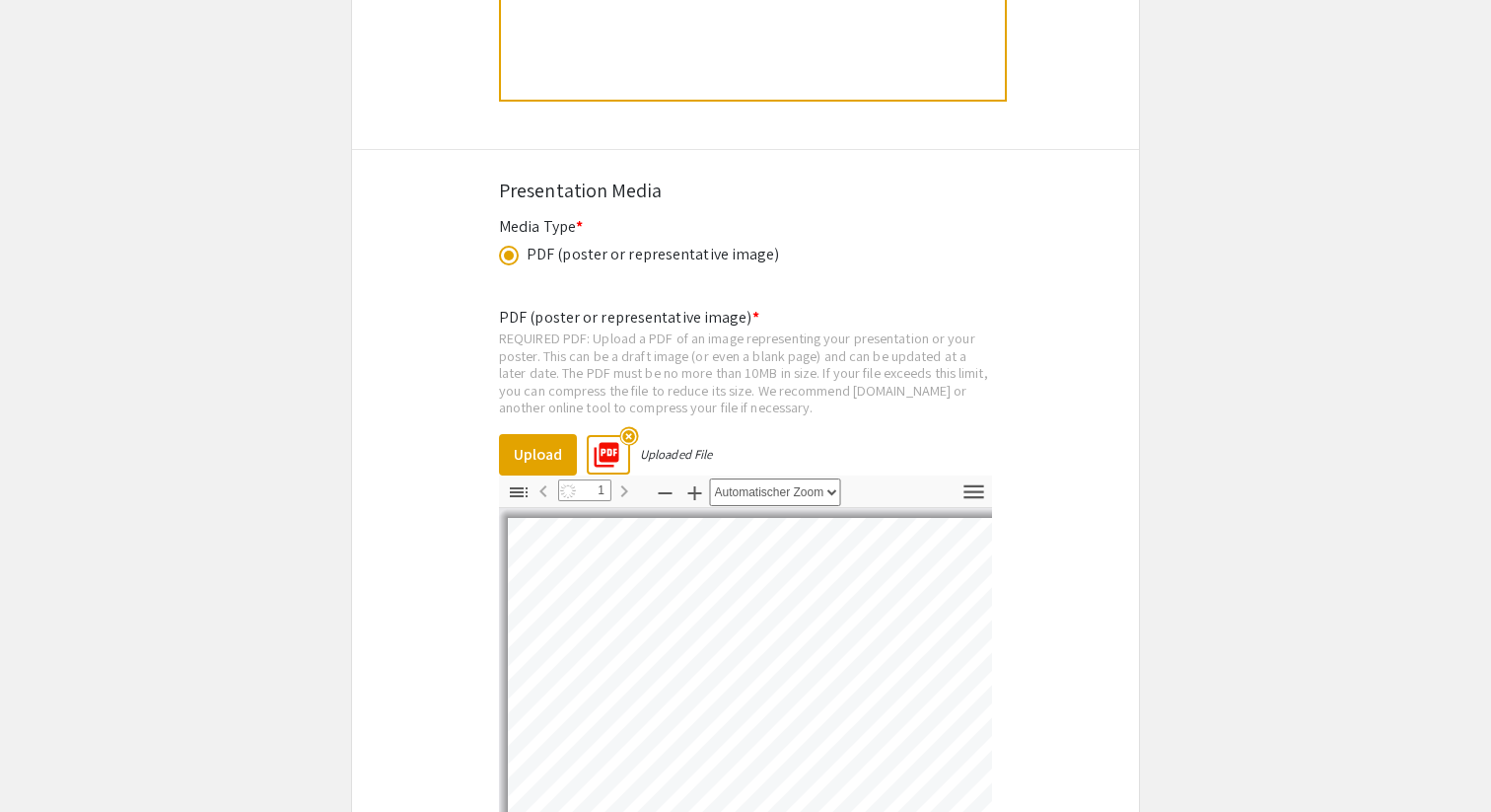
select select "auto"
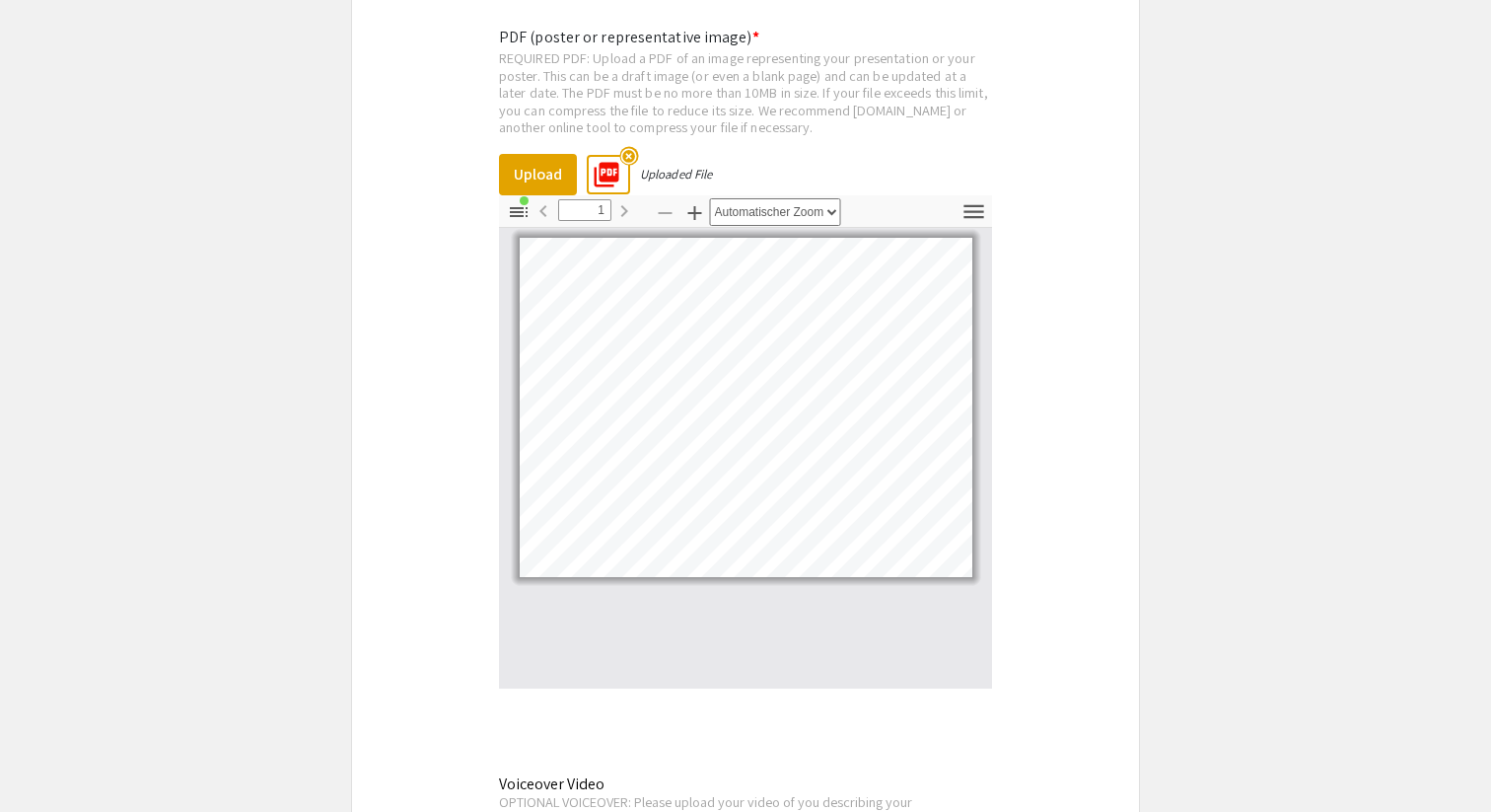
scroll to position [4504, 0]
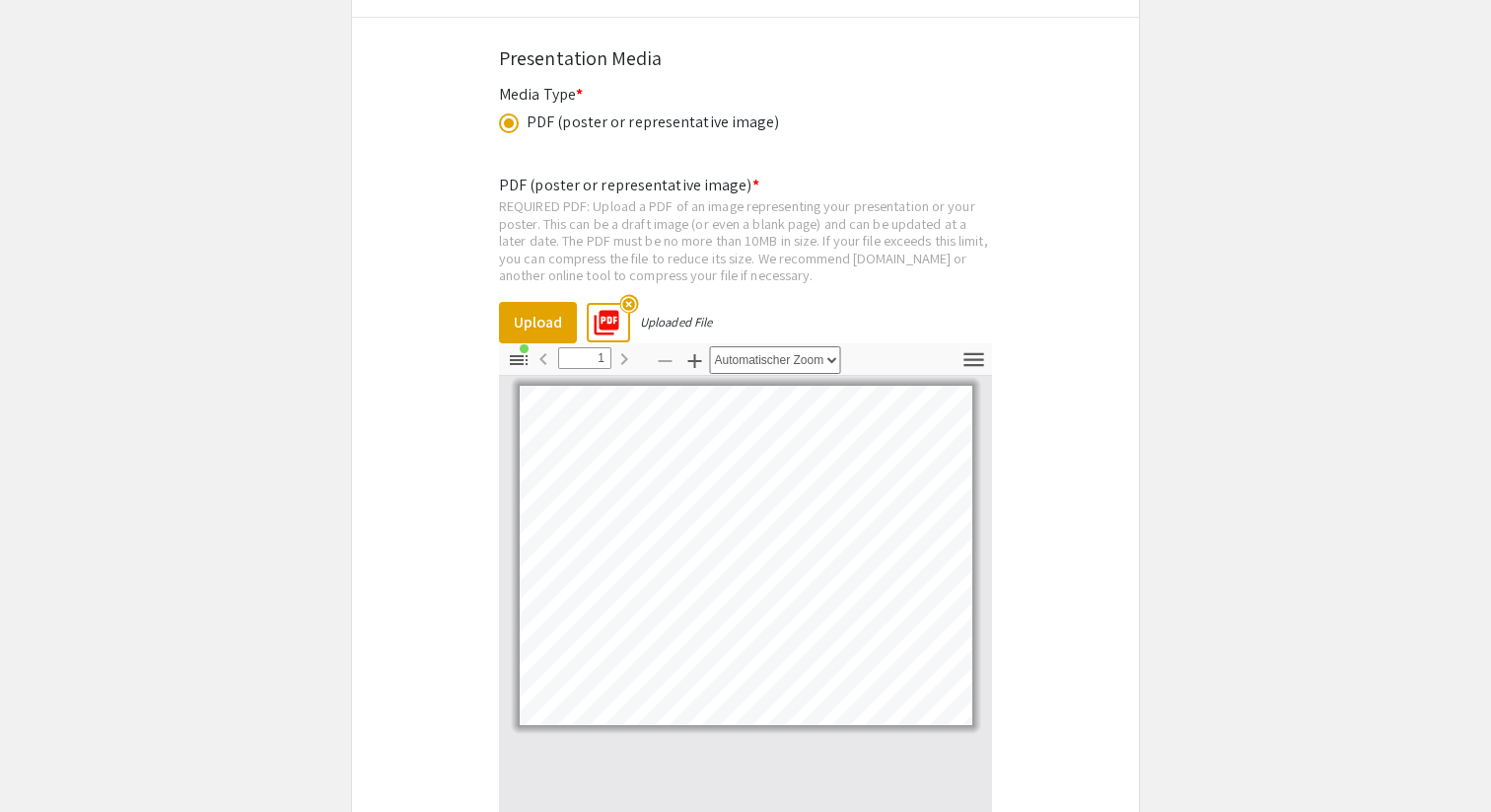
click at [631, 293] on mat-icon "highlight_off" at bounding box center [628, 302] width 19 height 19
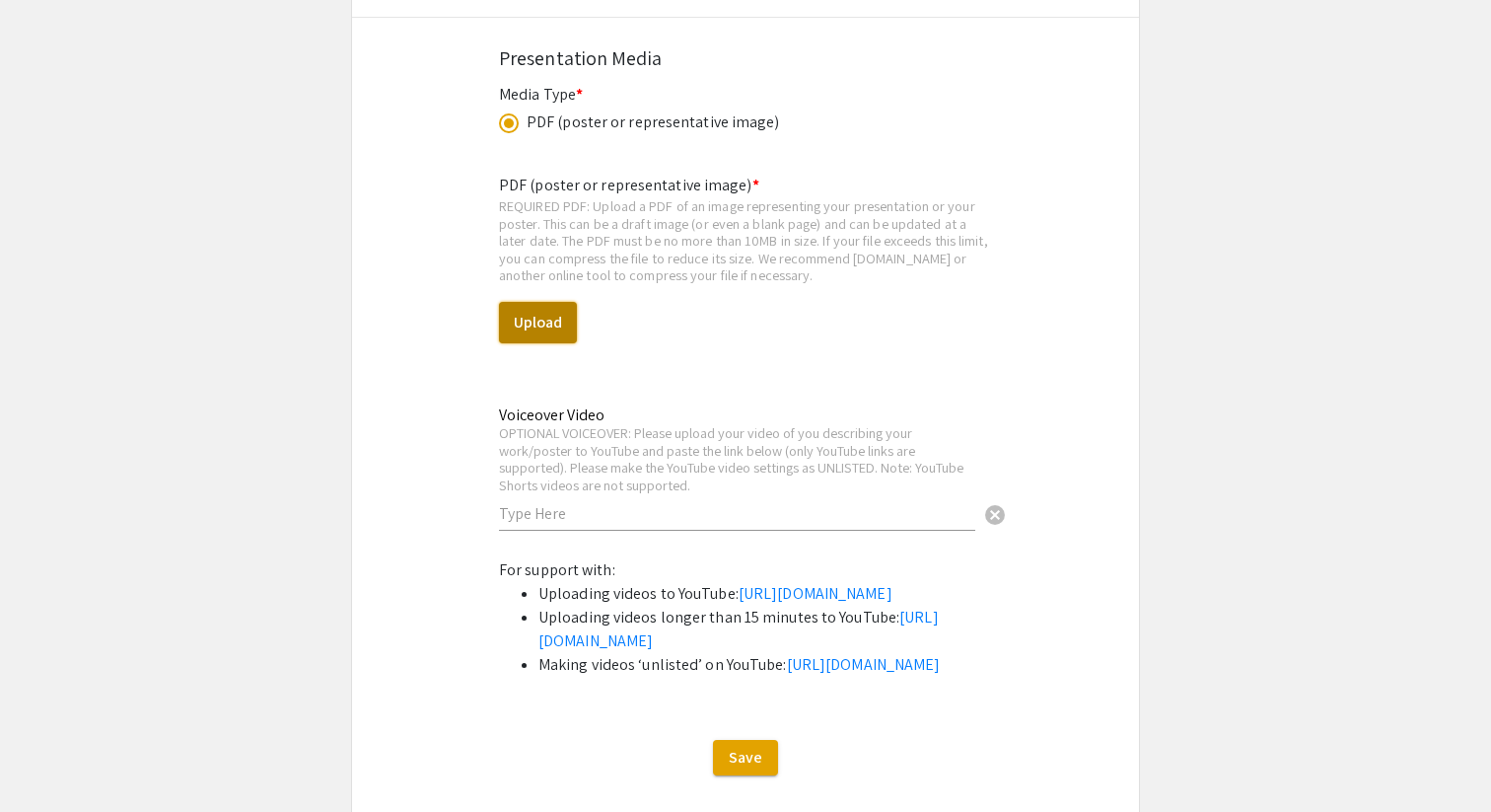
click at [569, 301] on button "Upload" at bounding box center [538, 322] width 78 height 41
select select "custom"
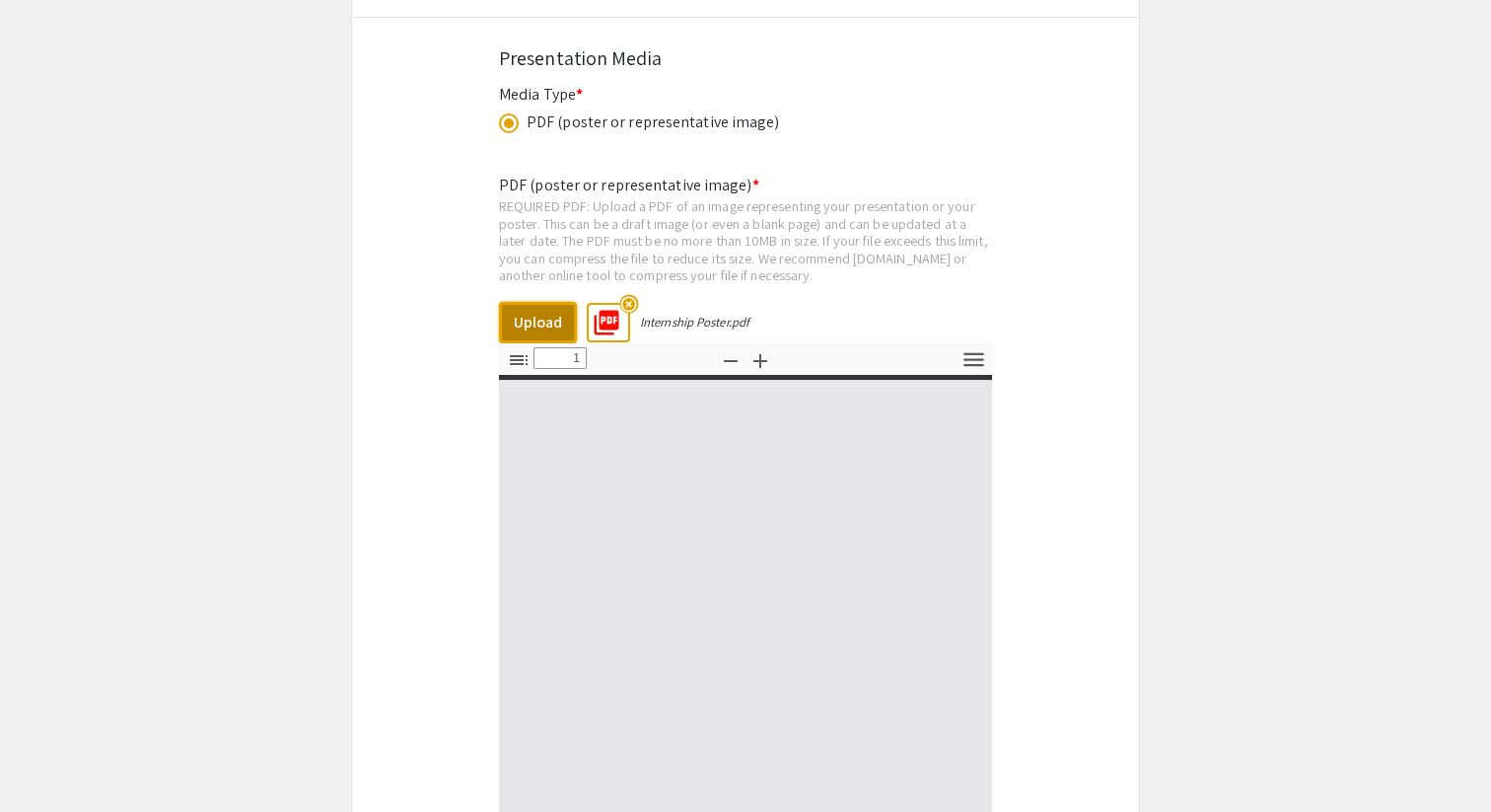
type input "0"
select select "custom"
type input "1"
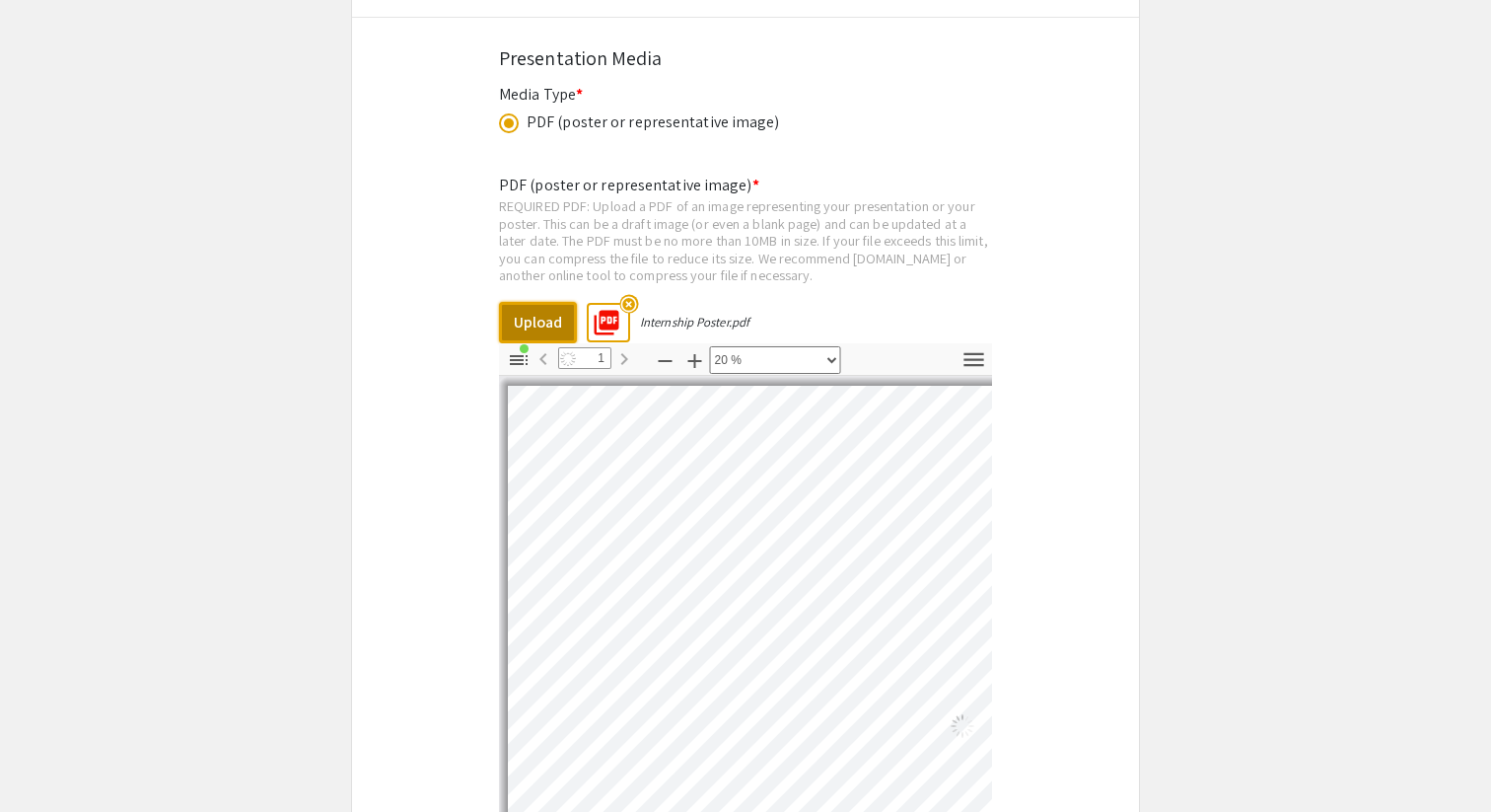
scroll to position [203, 345]
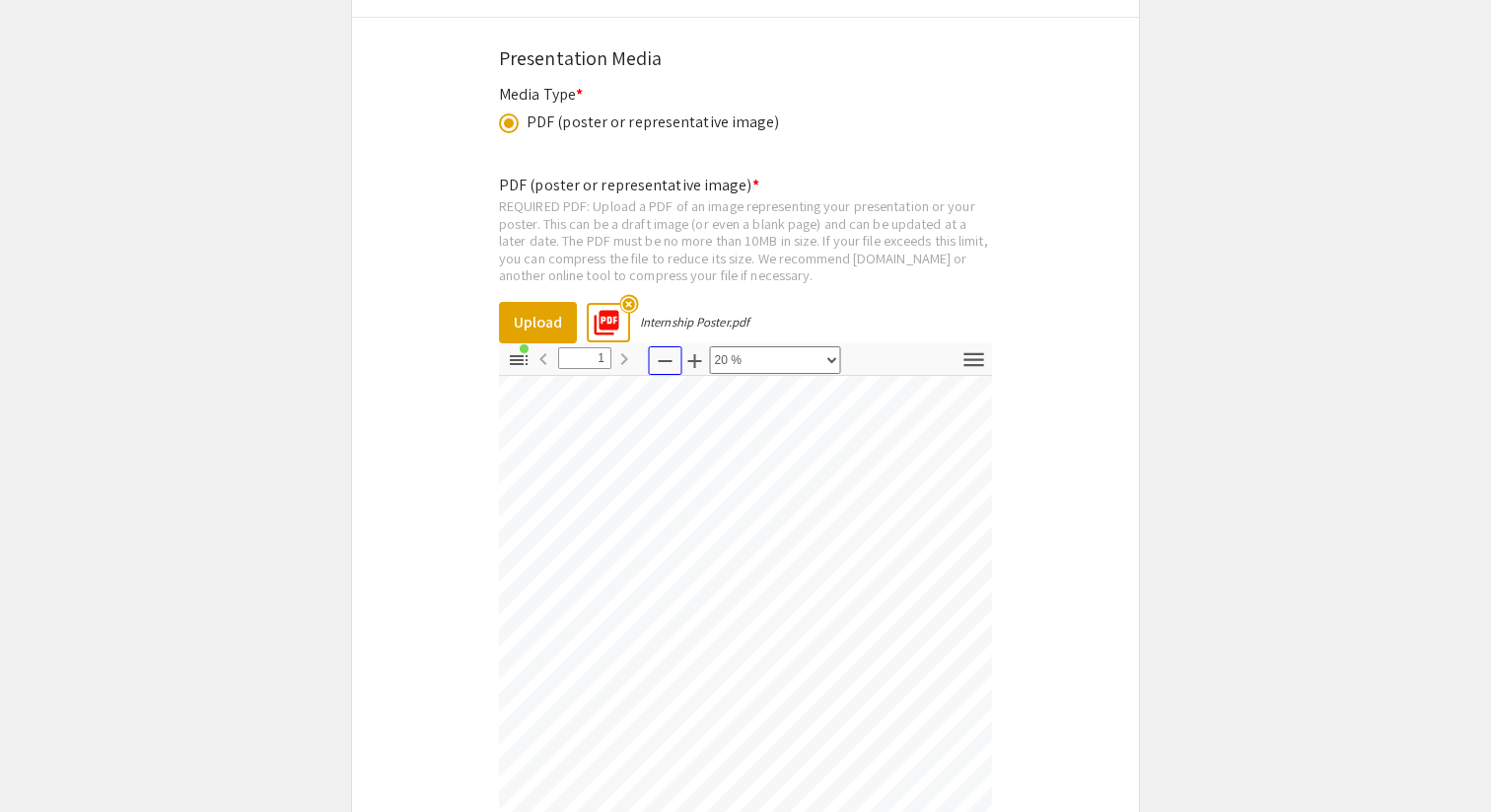
click at [656, 351] on icon "button" at bounding box center [666, 361] width 24 height 24
select select "custom"
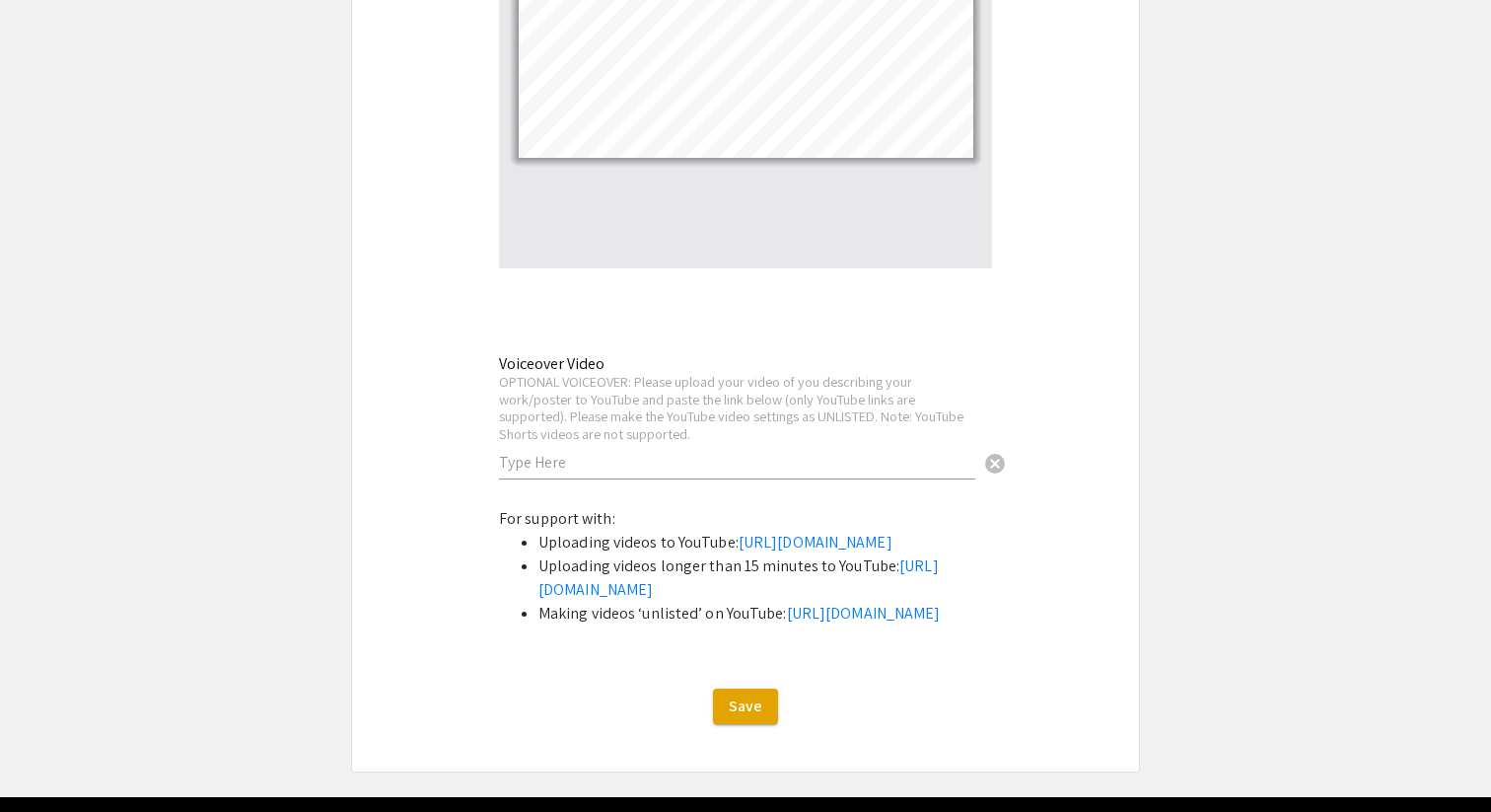
scroll to position [5237, 0]
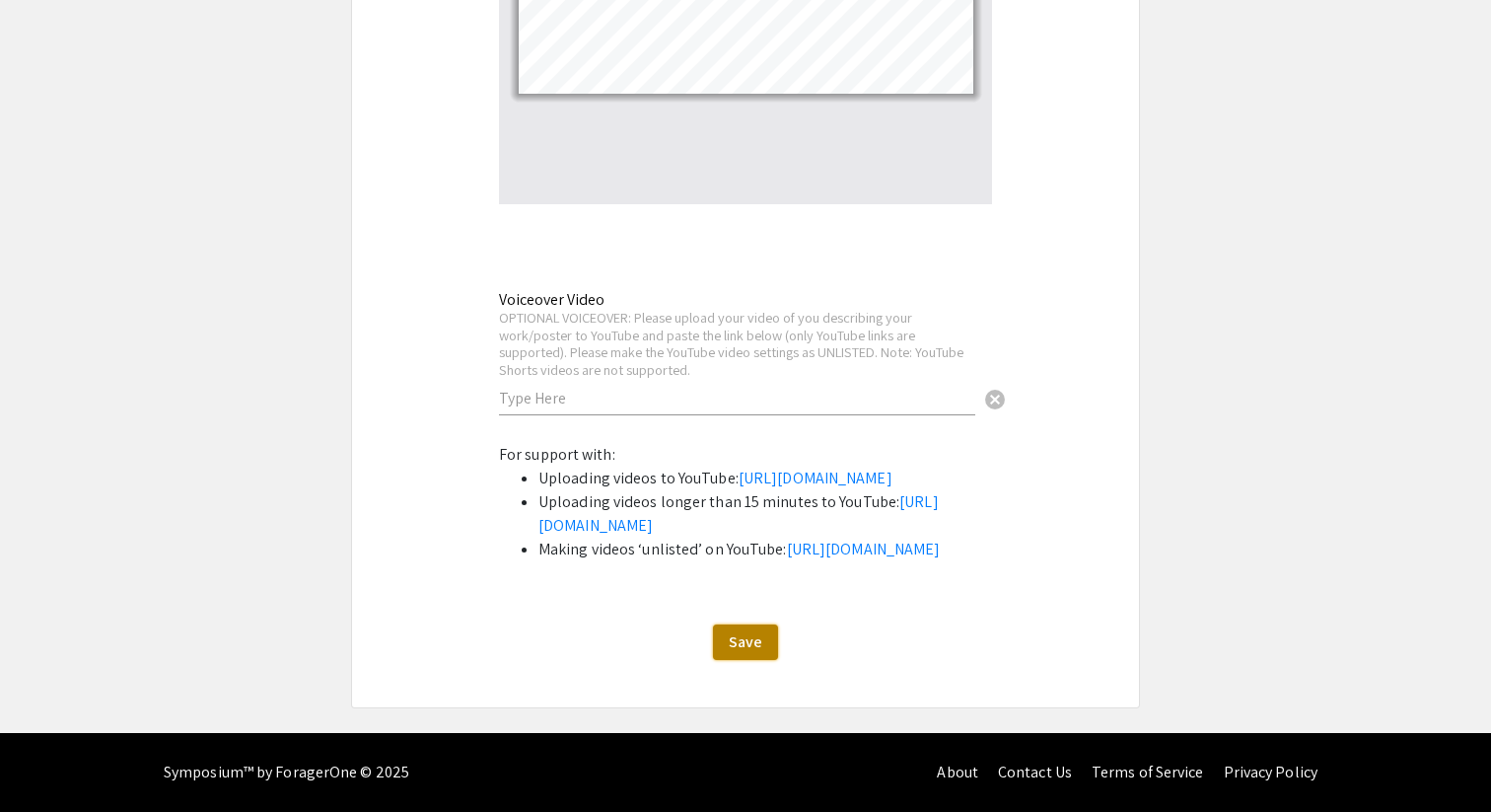
click at [753, 646] on span "Save" at bounding box center [746, 641] width 34 height 21
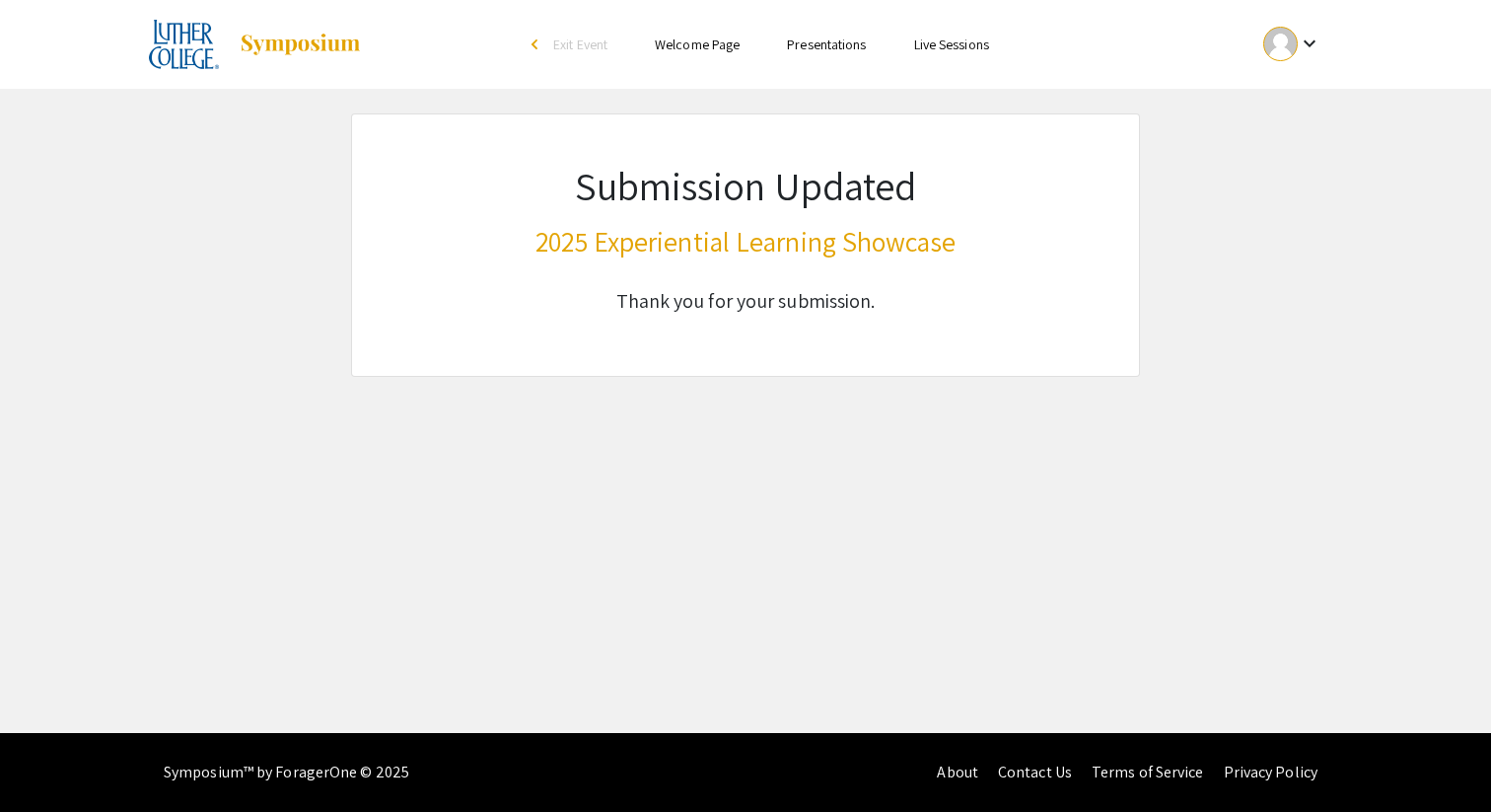
scroll to position [0, 0]
